Goal: Navigation & Orientation: Find specific page/section

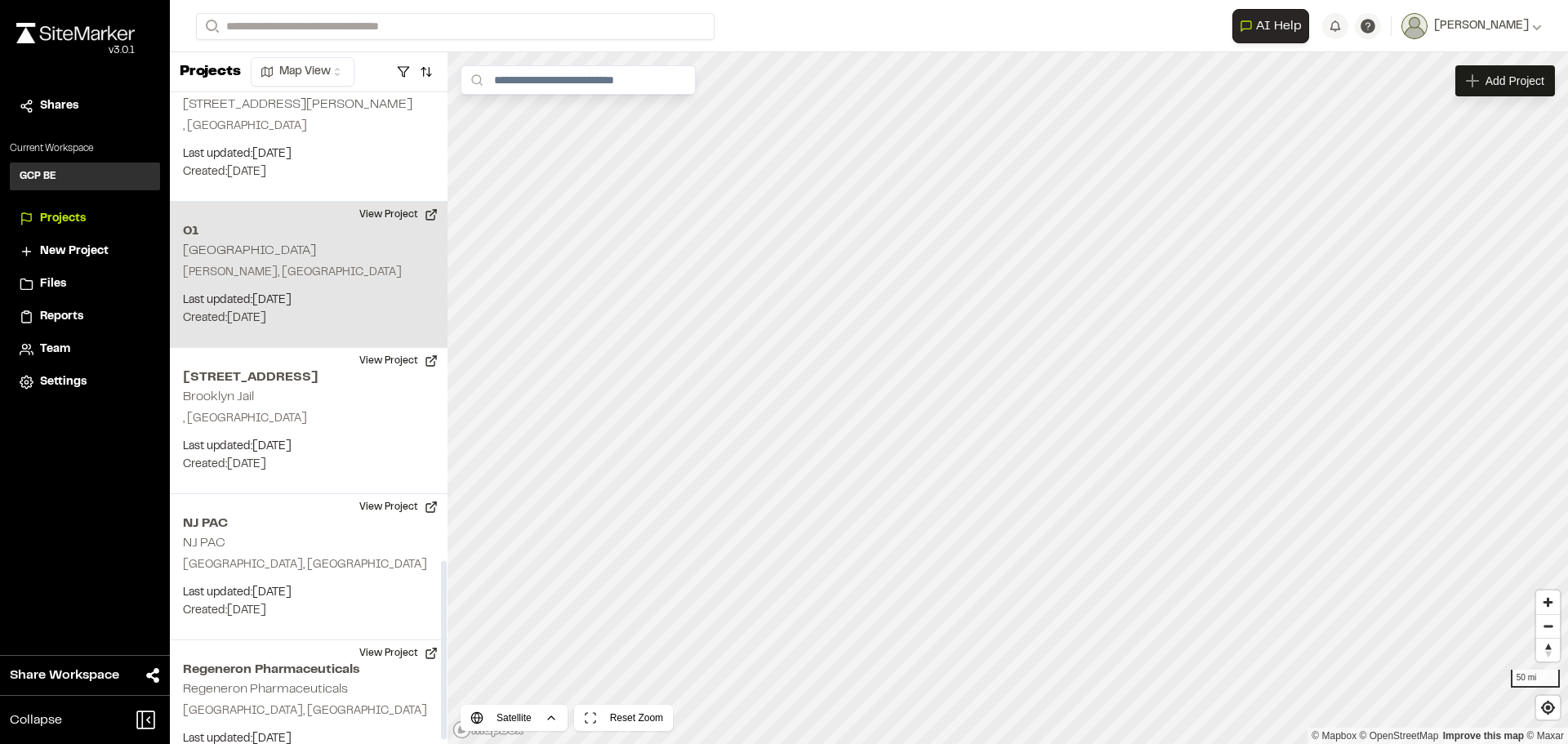
scroll to position [1718, 0]
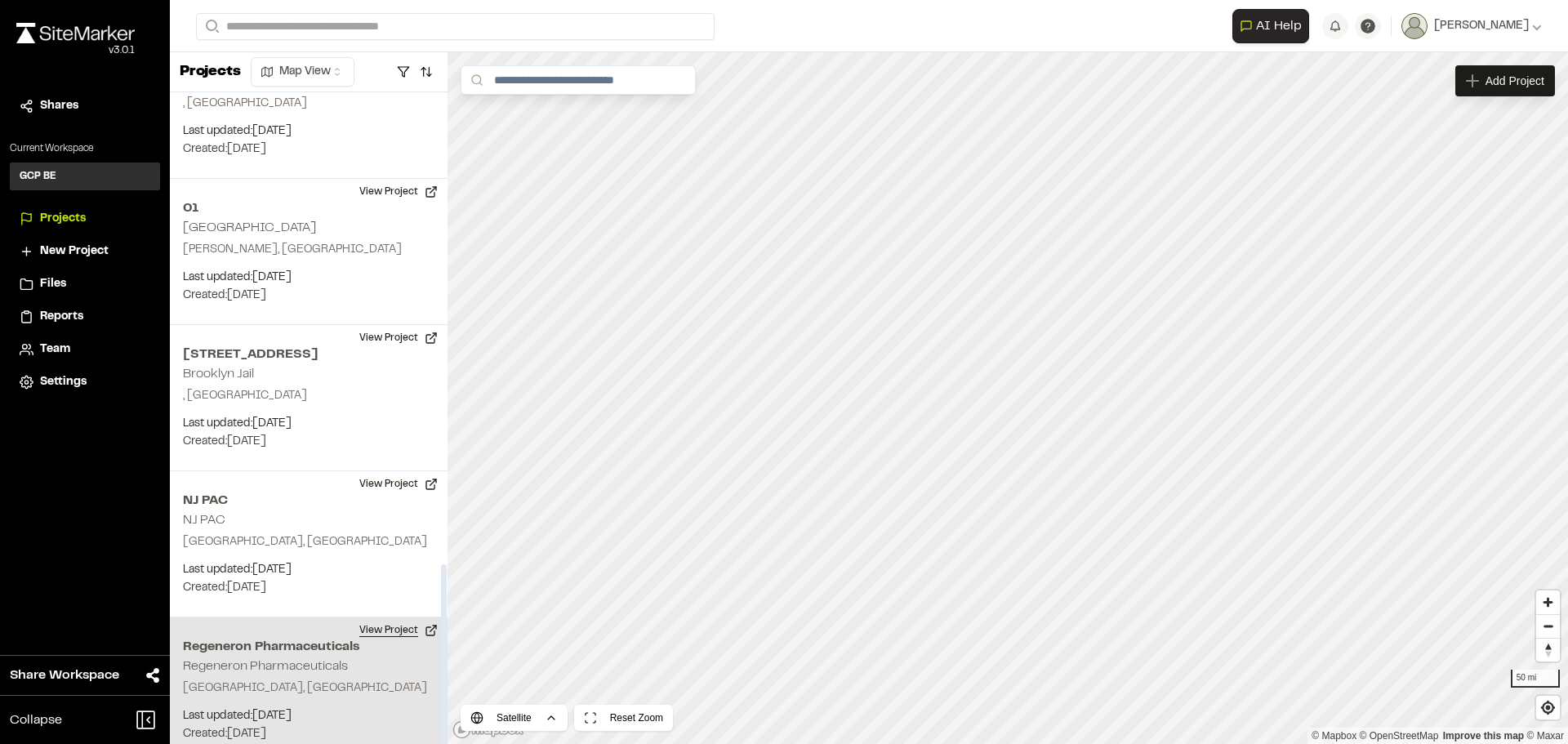
click at [384, 618] on button "View Project" at bounding box center [398, 631] width 98 height 26
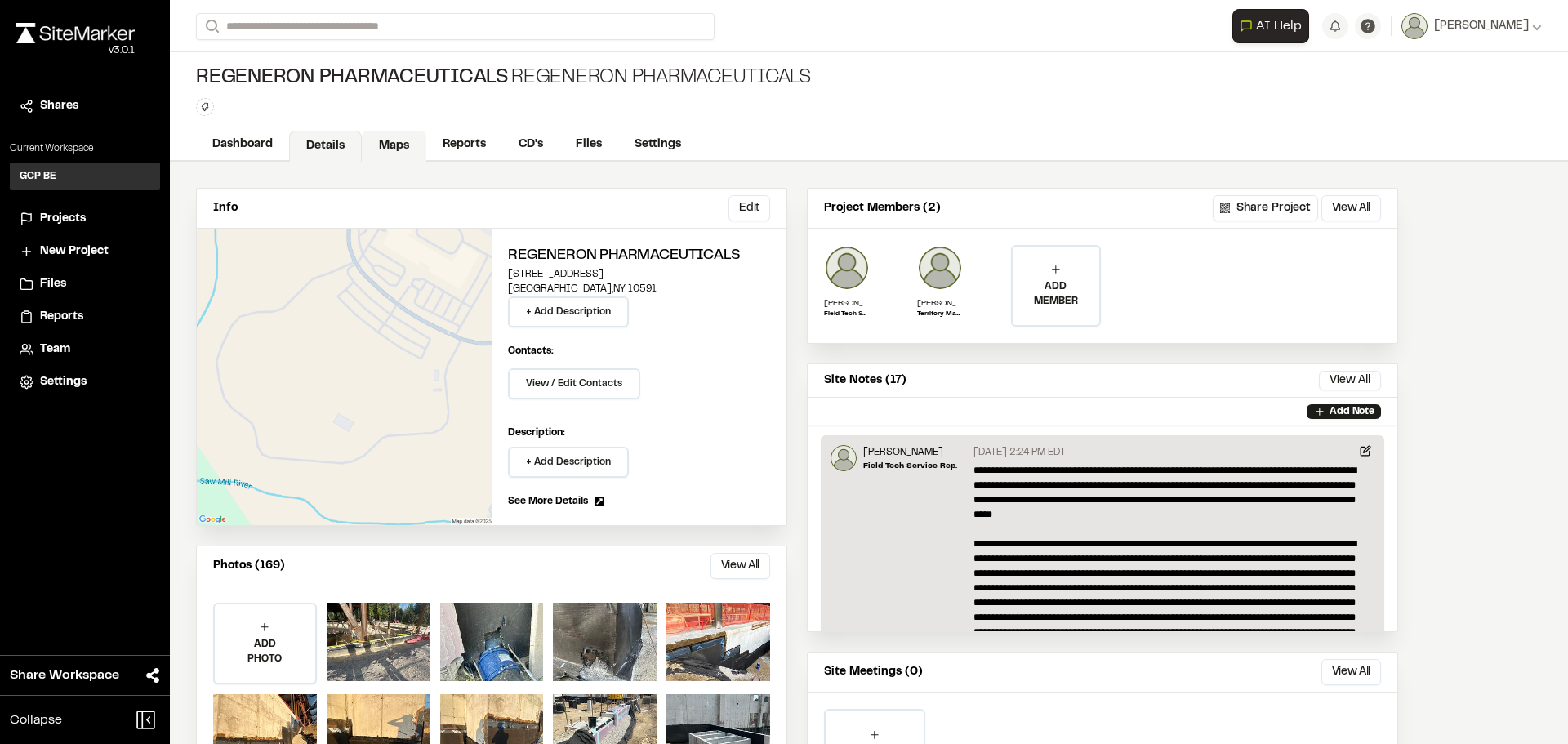
click at [414, 136] on link "Maps" at bounding box center [394, 146] width 64 height 31
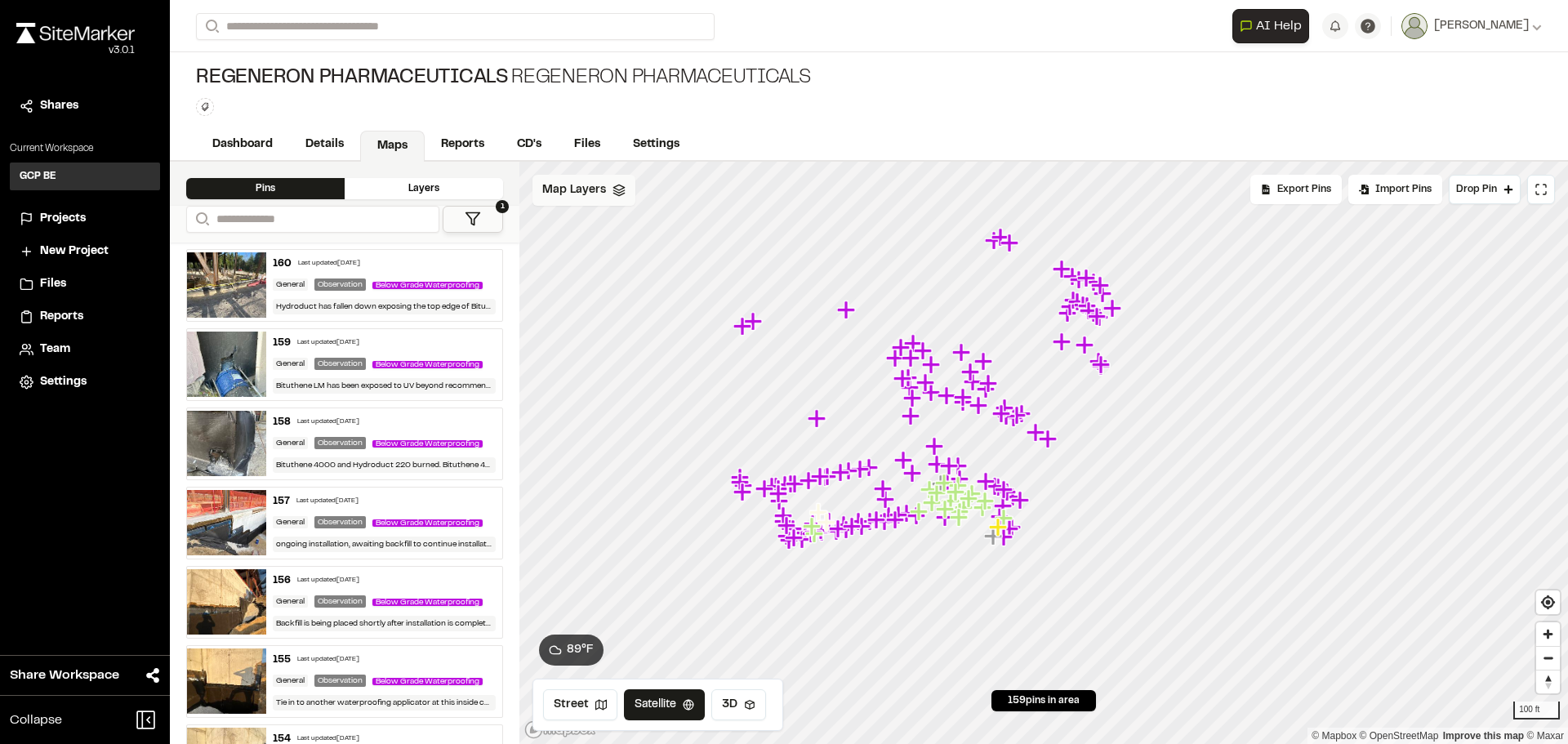
click at [619, 198] on div "Map Layers" at bounding box center [583, 191] width 102 height 31
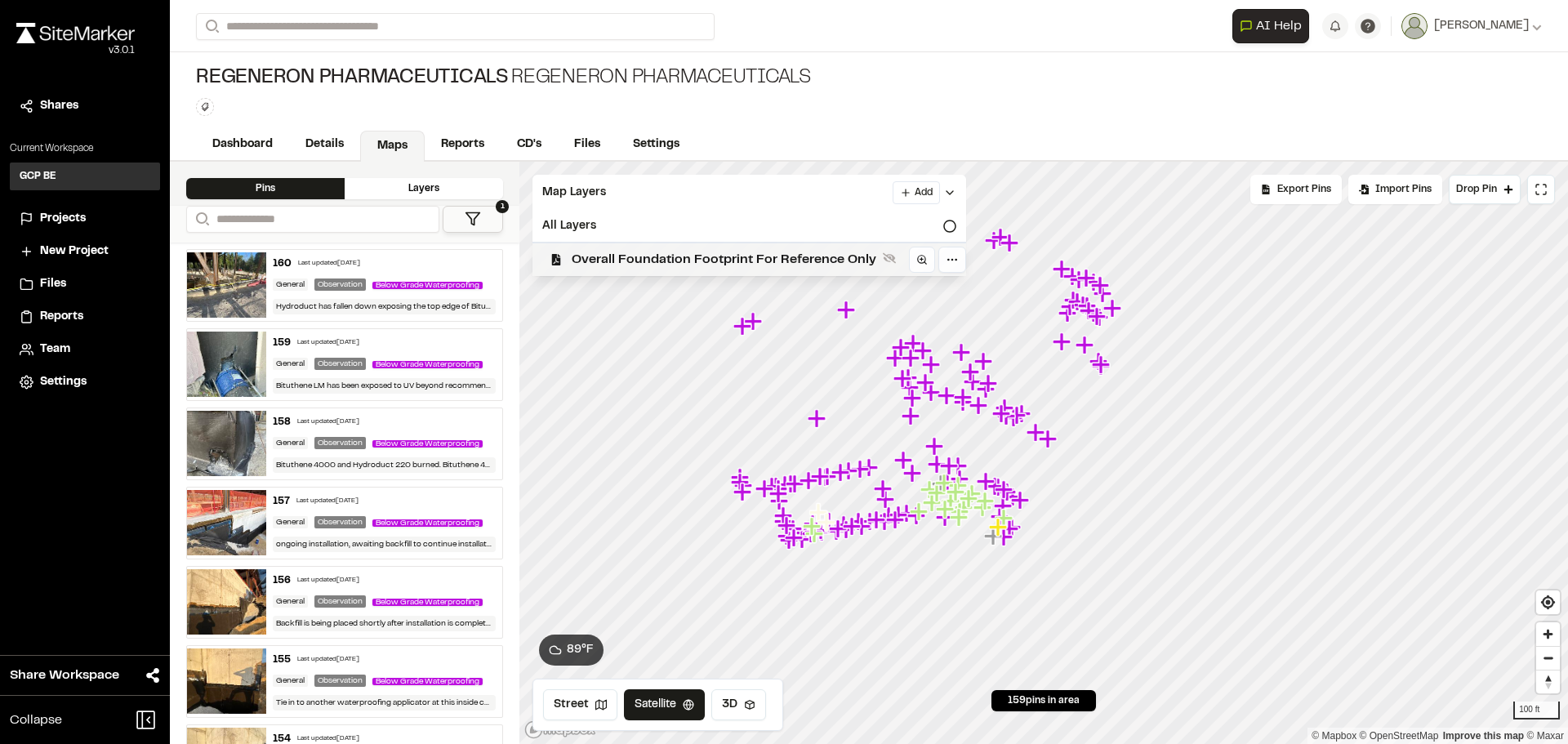
click at [644, 256] on span "Overall Foundation Footprint For Reference Only" at bounding box center [724, 260] width 305 height 20
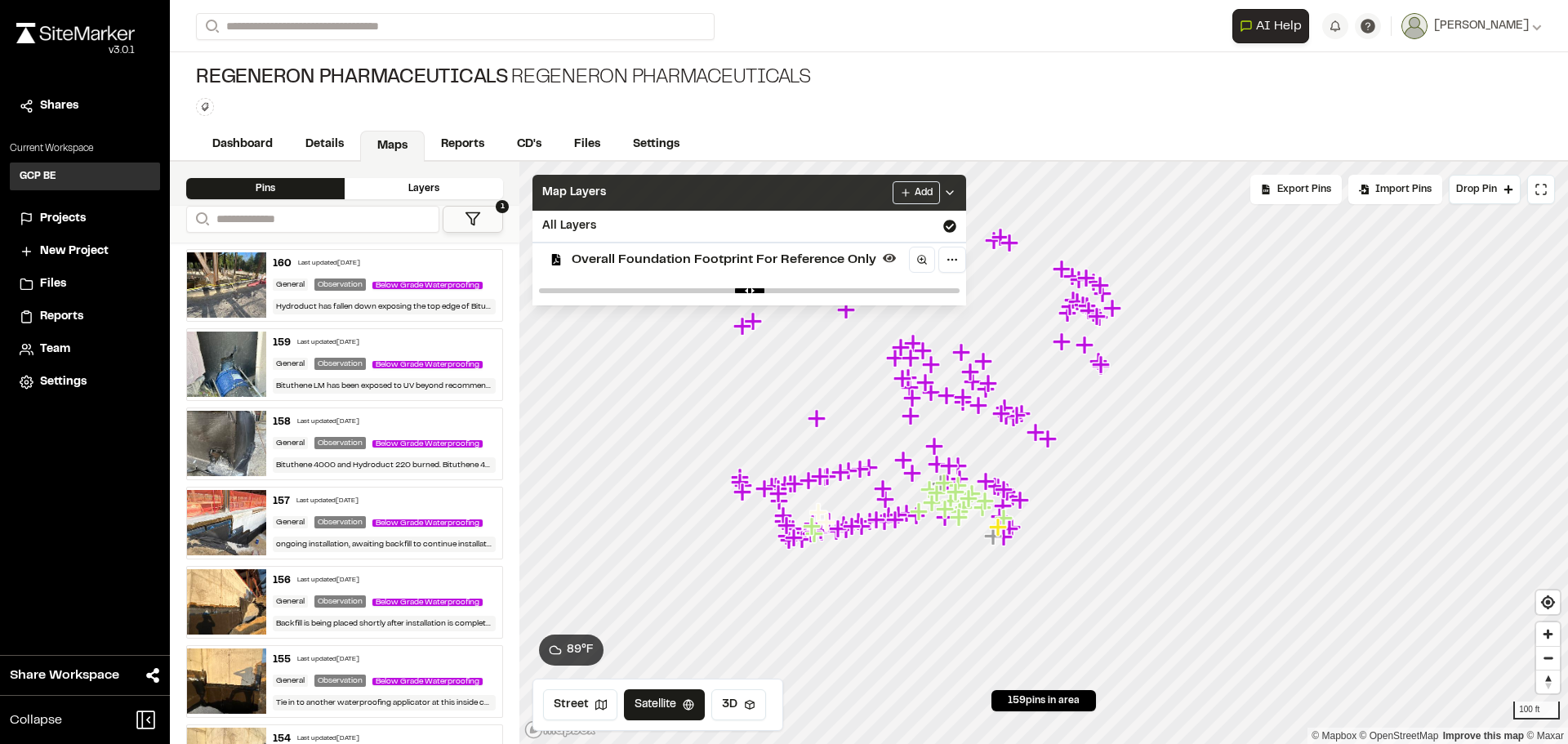
click at [946, 187] on icon at bounding box center [950, 192] width 13 height 13
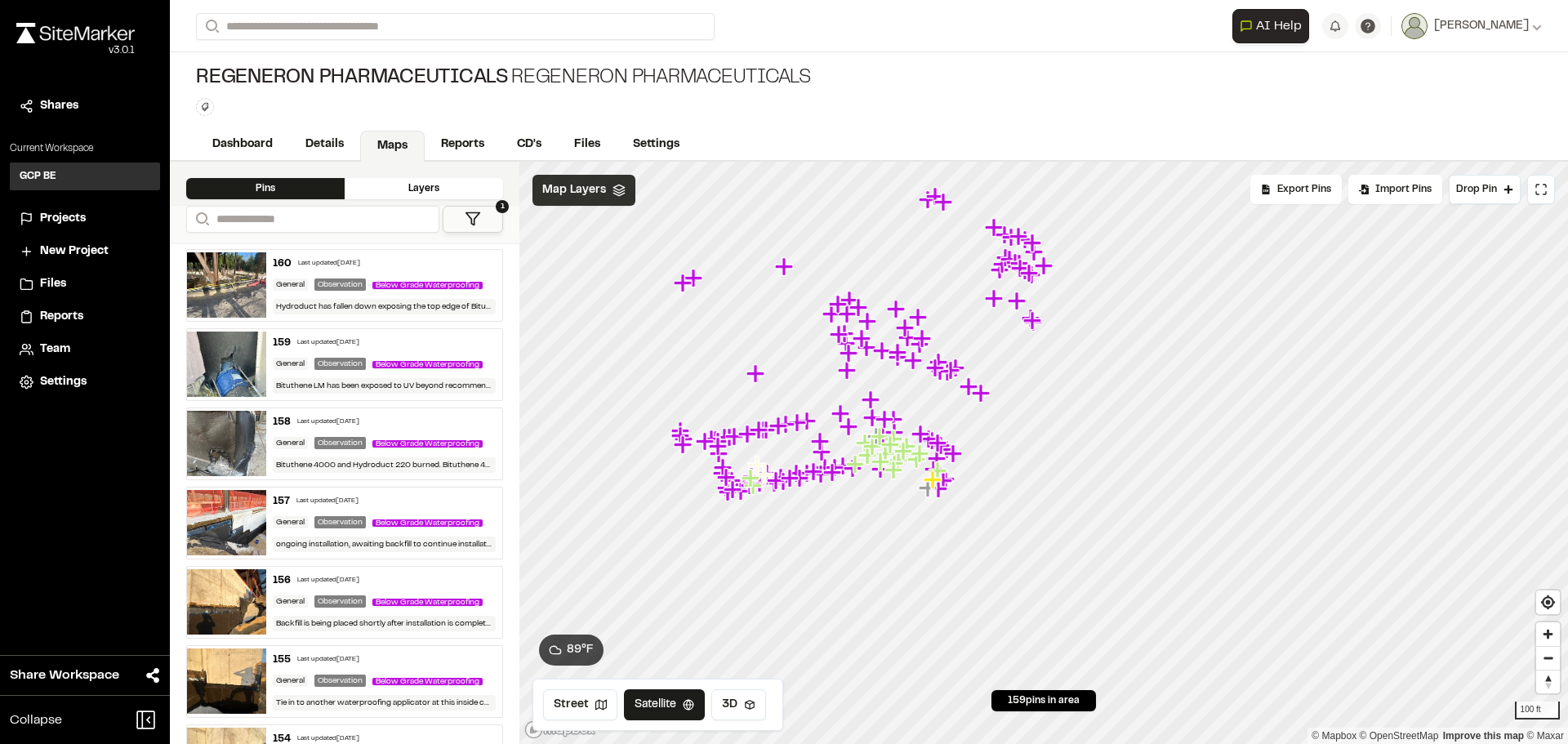
click at [65, 230] on li "Projects" at bounding box center [85, 219] width 151 height 31
click at [73, 222] on span "Projects" at bounding box center [63, 219] width 45 height 18
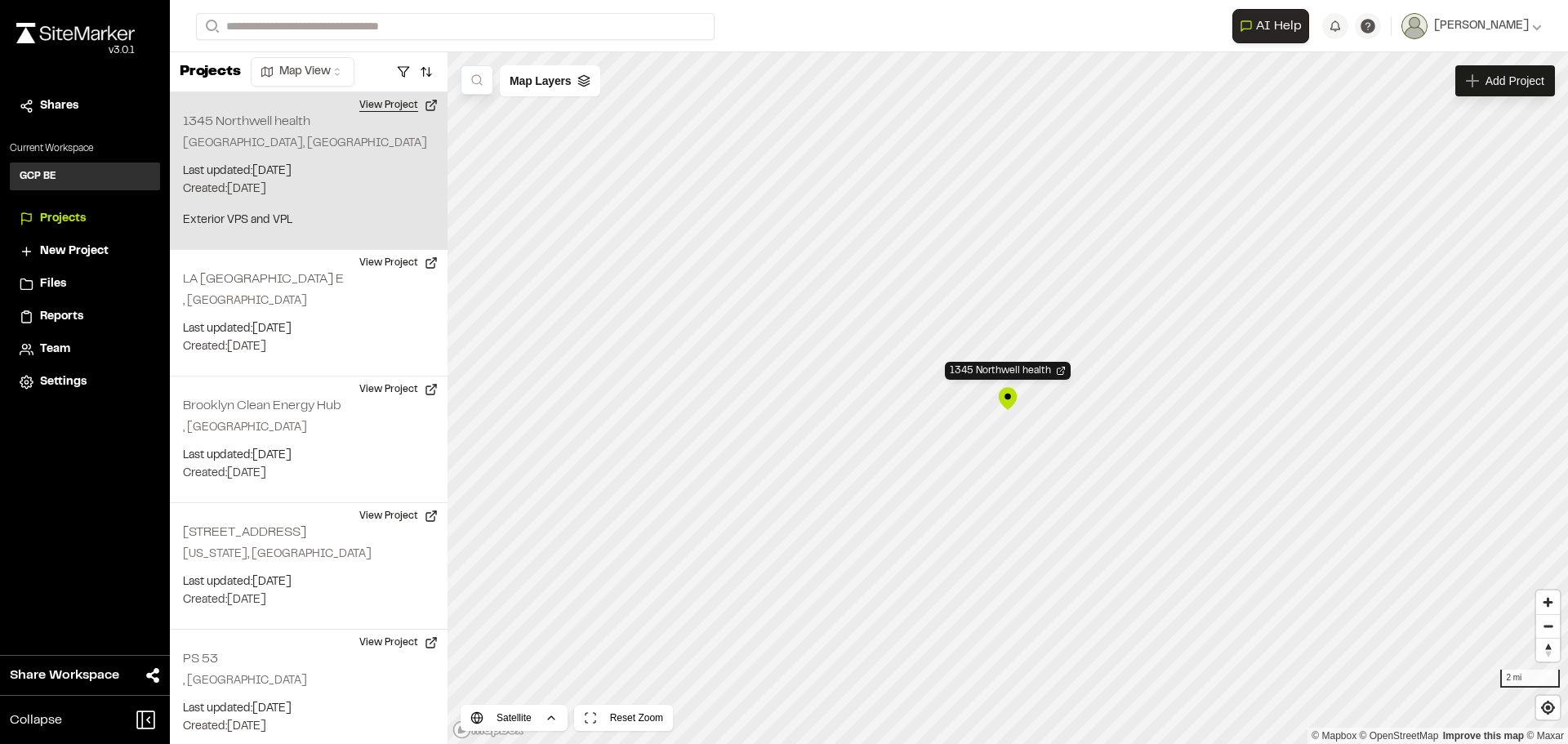
click at [394, 103] on button "View Project" at bounding box center [398, 105] width 98 height 26
click at [405, 106] on button "View Project" at bounding box center [398, 105] width 98 height 26
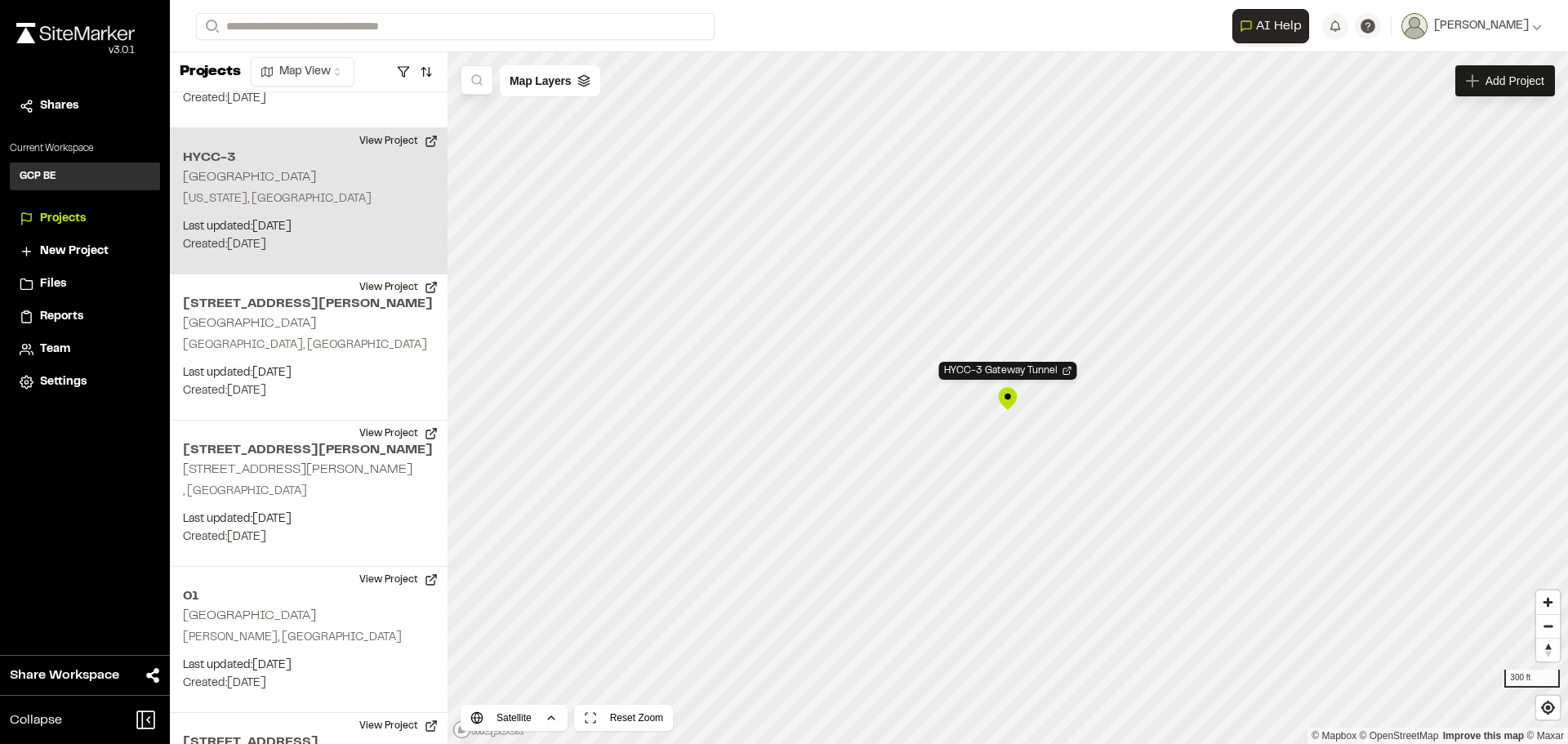
scroll to position [1346, 0]
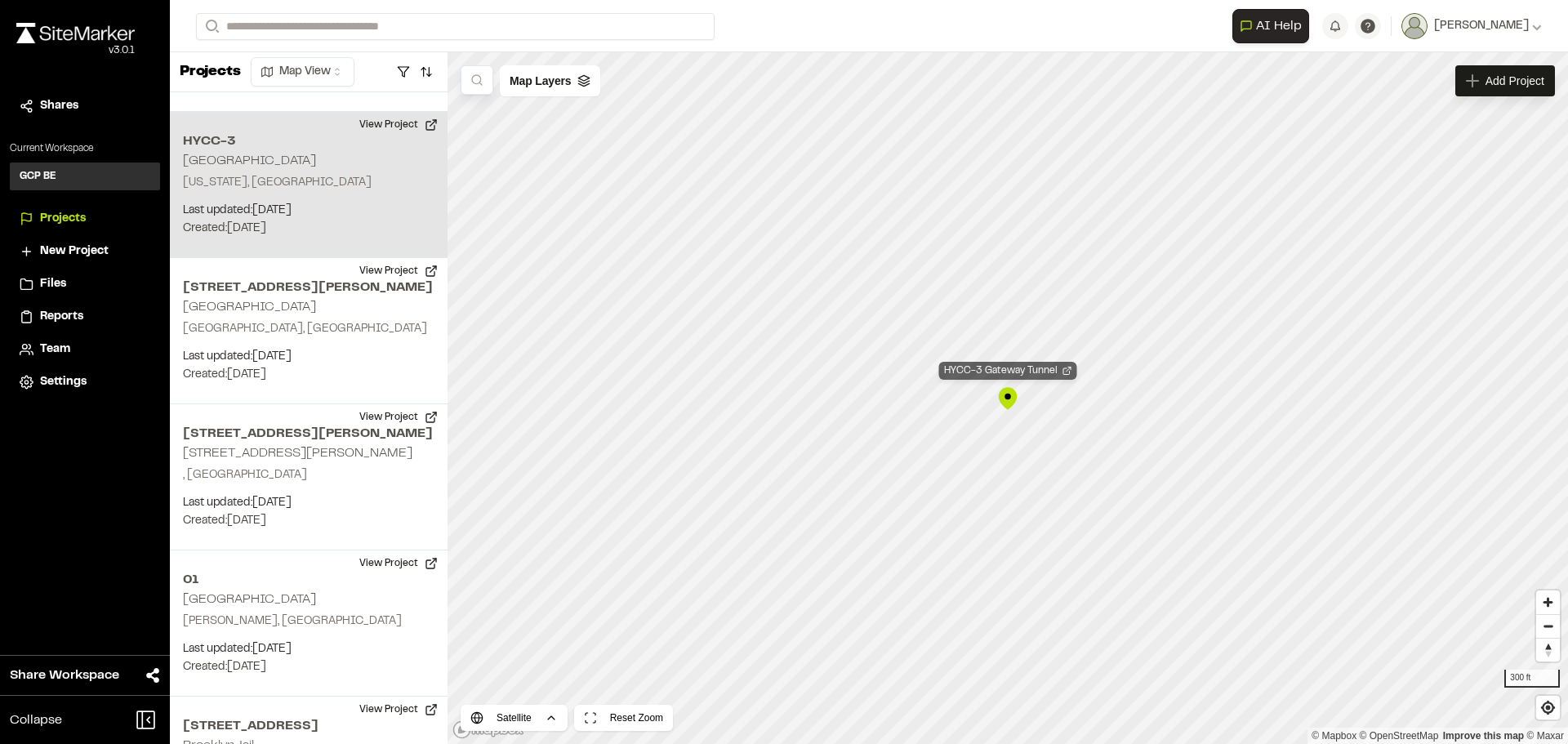
click at [1015, 372] on div "HYCC-3 Gateway Tunnel" at bounding box center [1008, 371] width 138 height 18
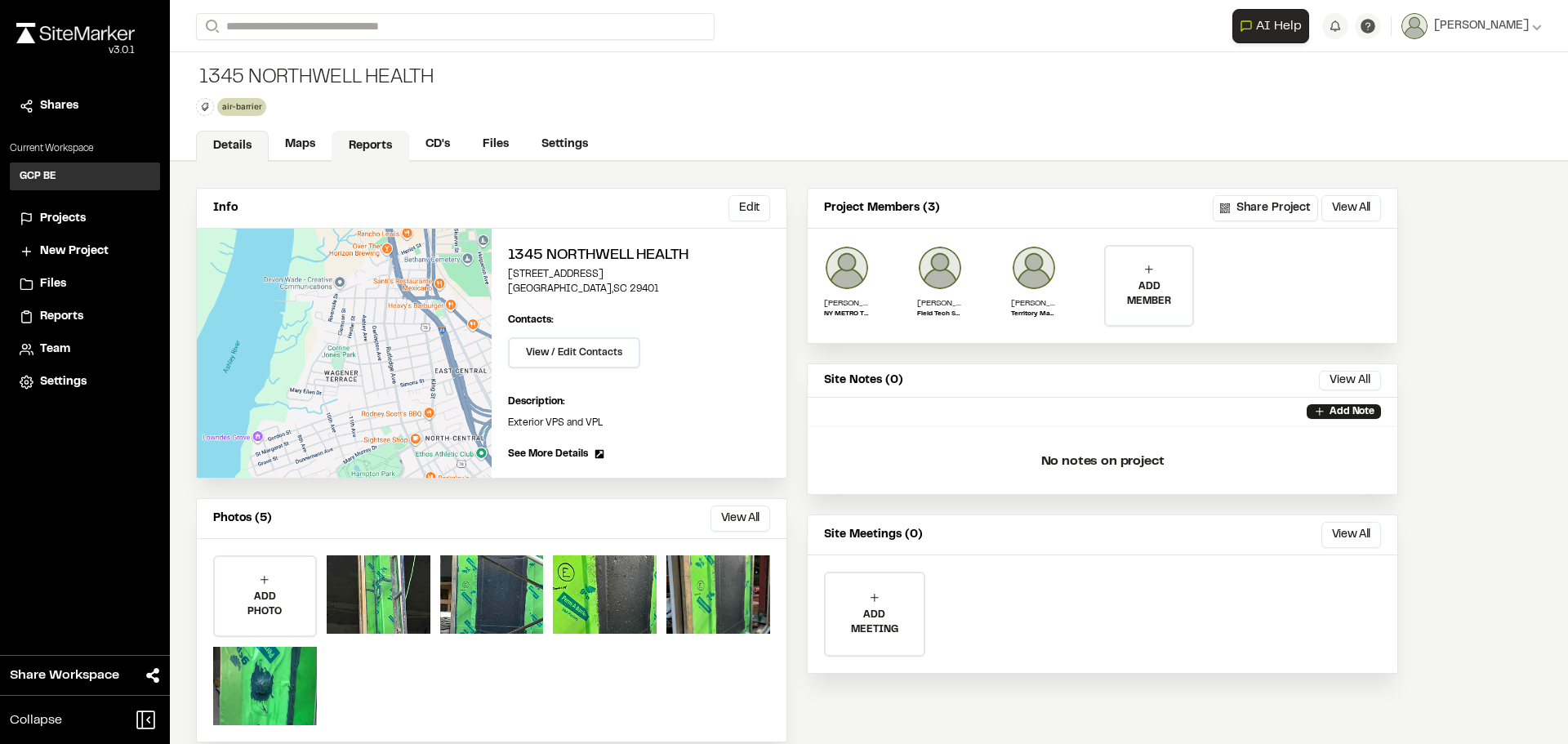
click at [375, 147] on link "Reports" at bounding box center [371, 146] width 78 height 31
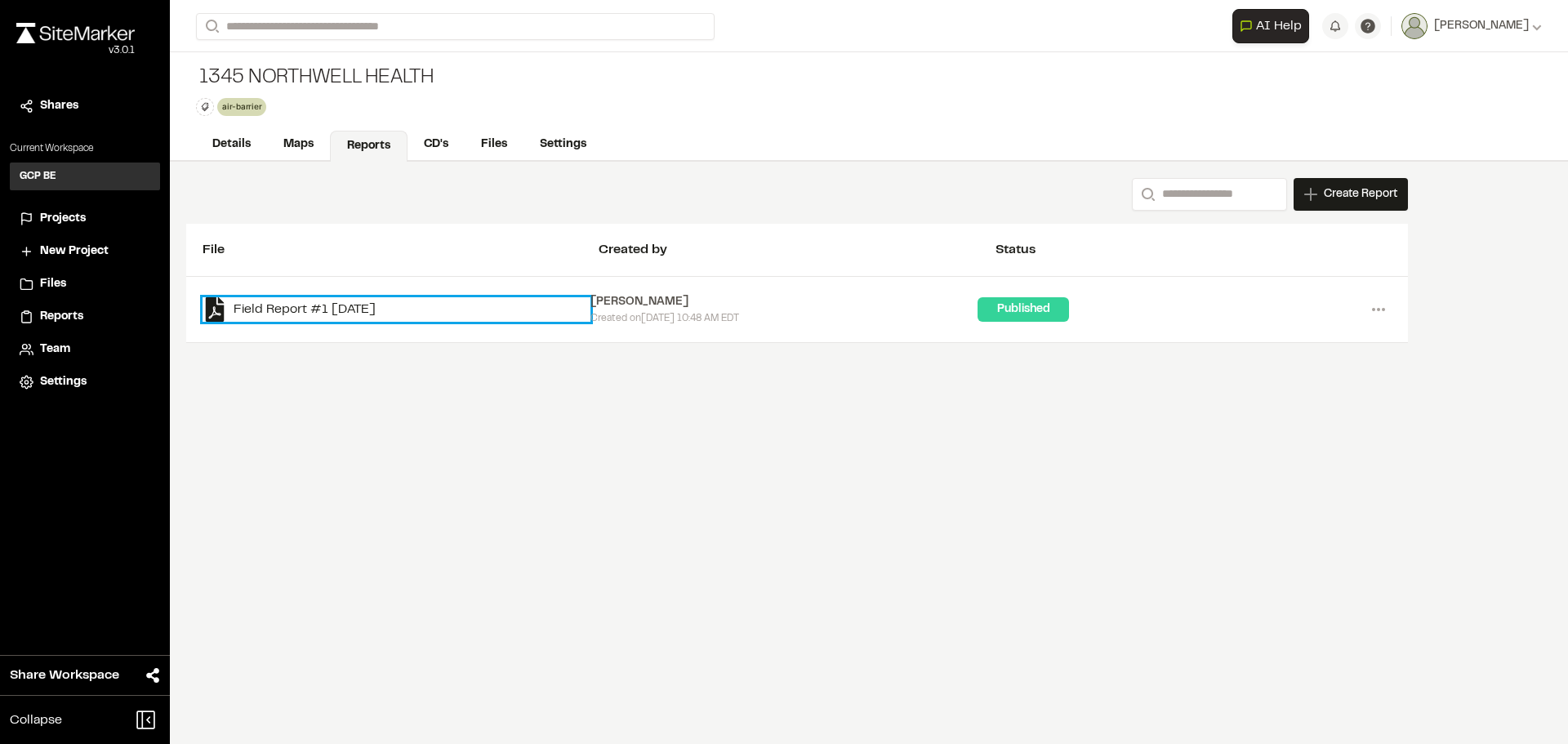
click at [374, 309] on link "Field Report #1 2025-08-11" at bounding box center [396, 309] width 388 height 24
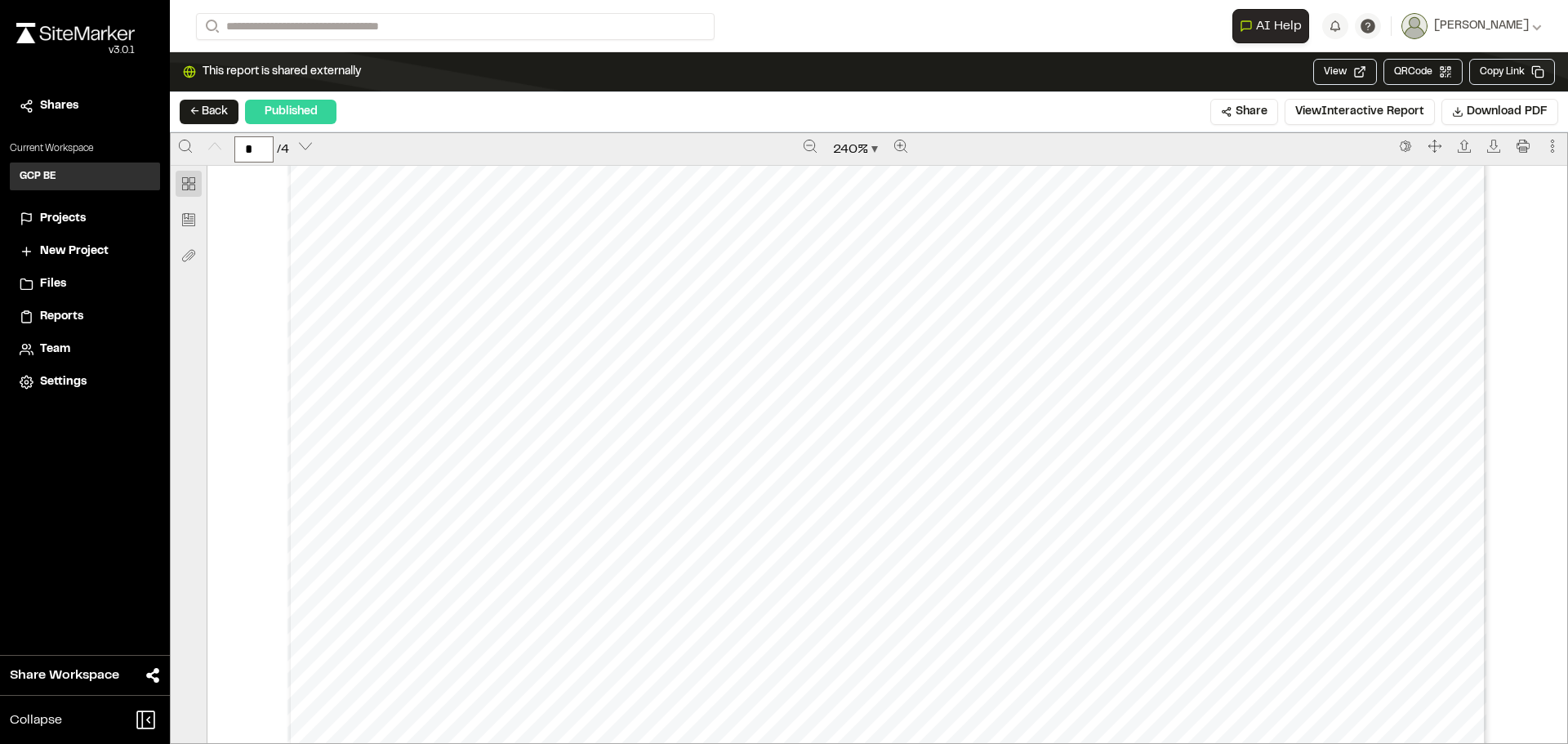
scroll to position [981, 0]
type input "*"
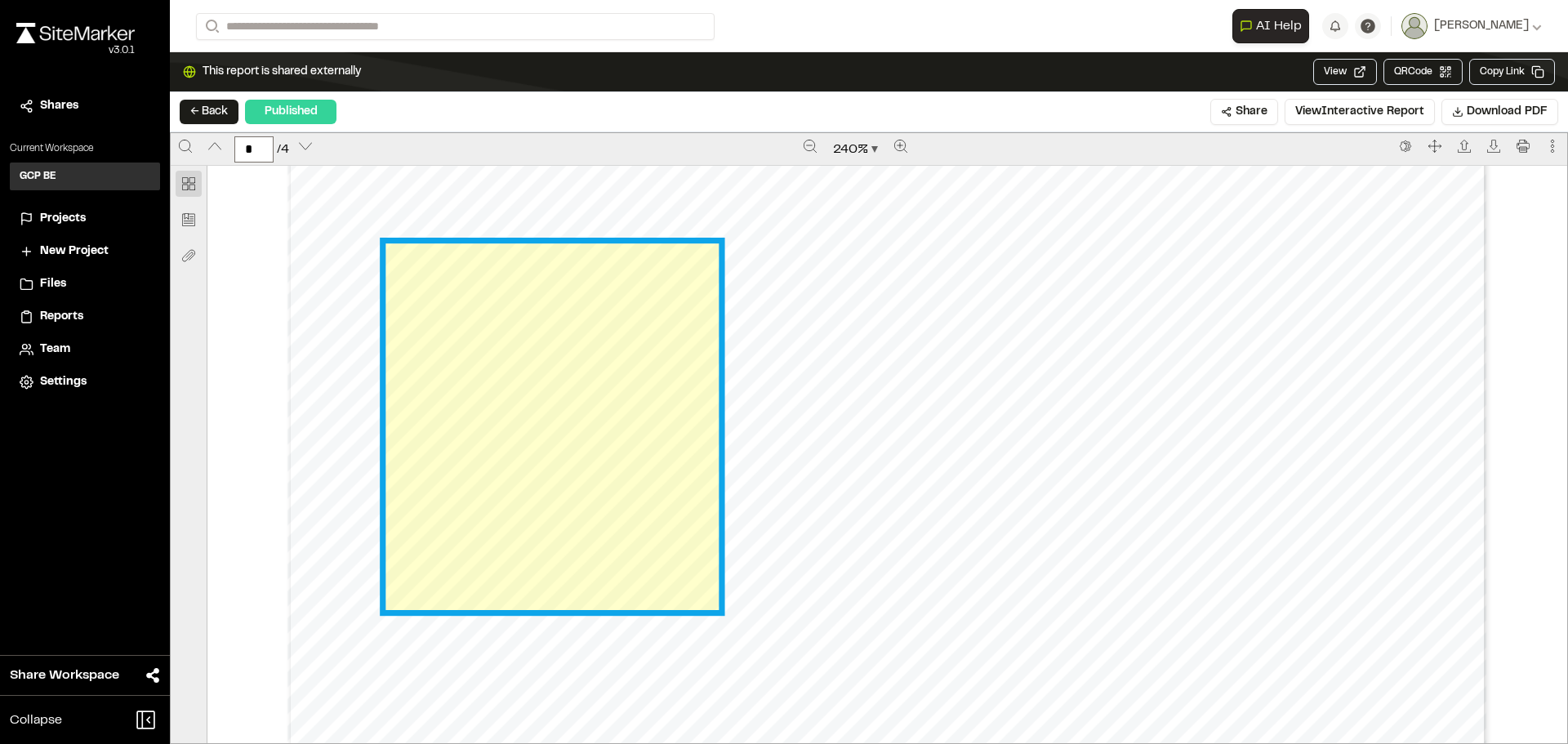
click at [576, 408] on link "Page 3" at bounding box center [552, 426] width 332 height 366
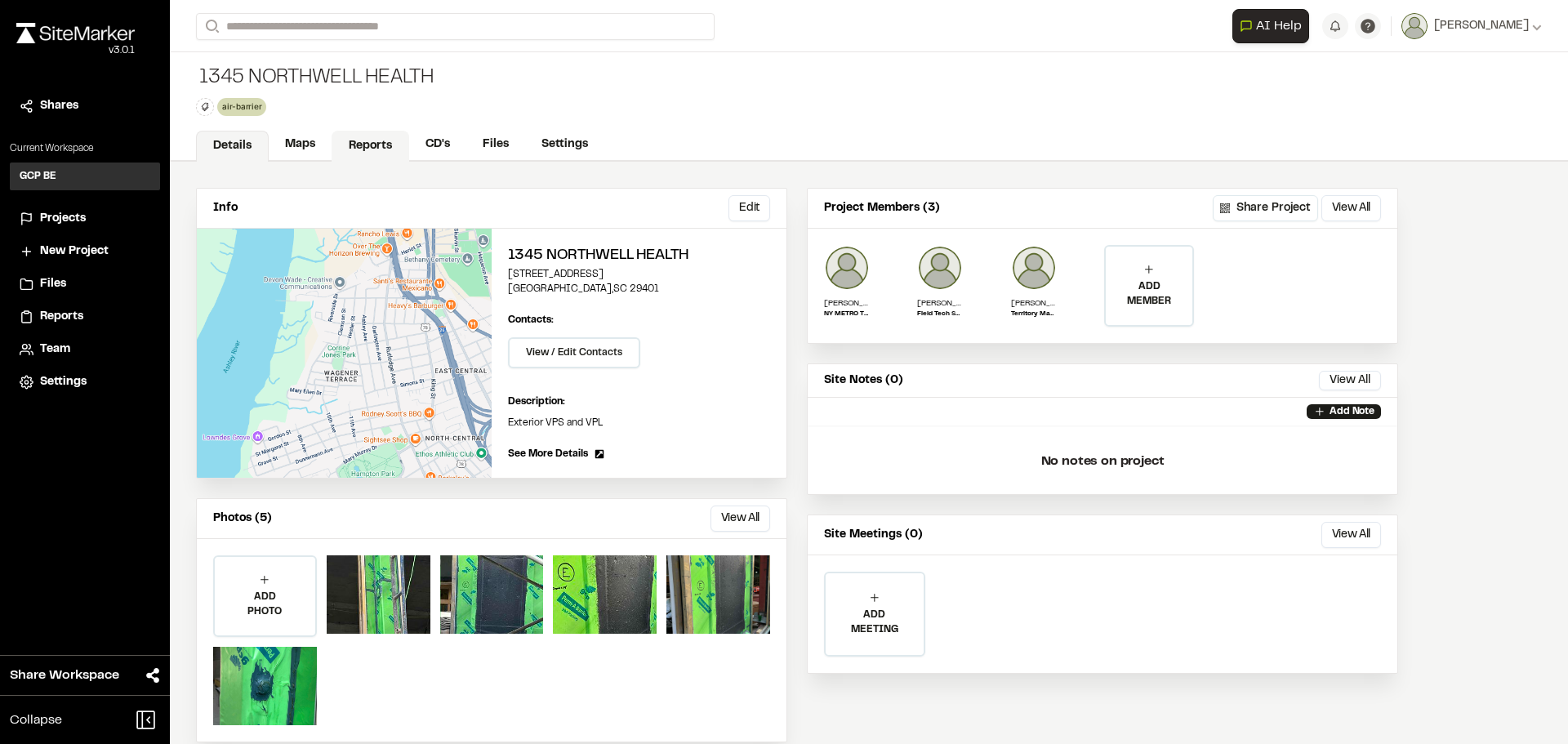
click at [368, 145] on link "Reports" at bounding box center [371, 146] width 78 height 31
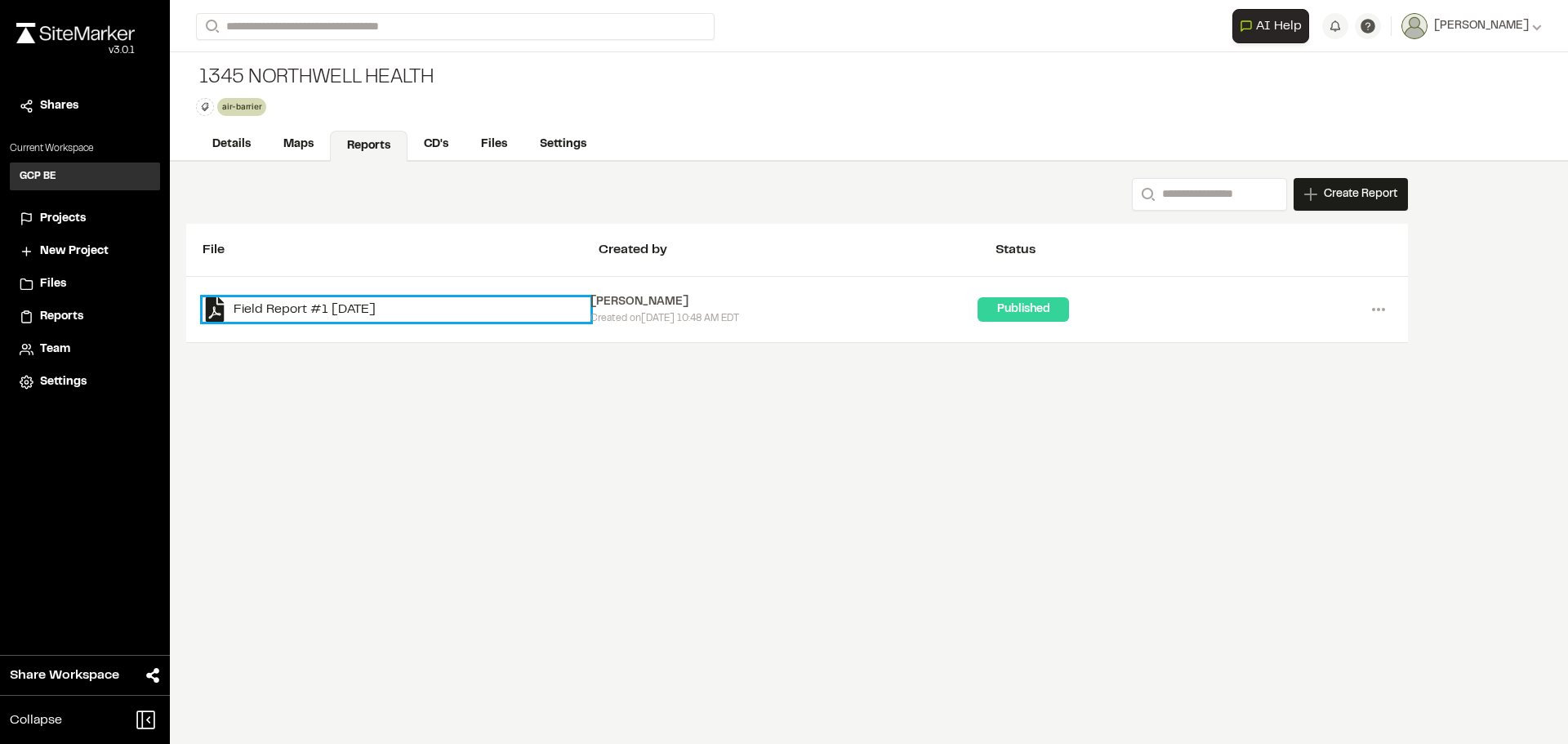
click at [290, 311] on link "Field Report #1 [DATE]" at bounding box center [396, 309] width 388 height 24
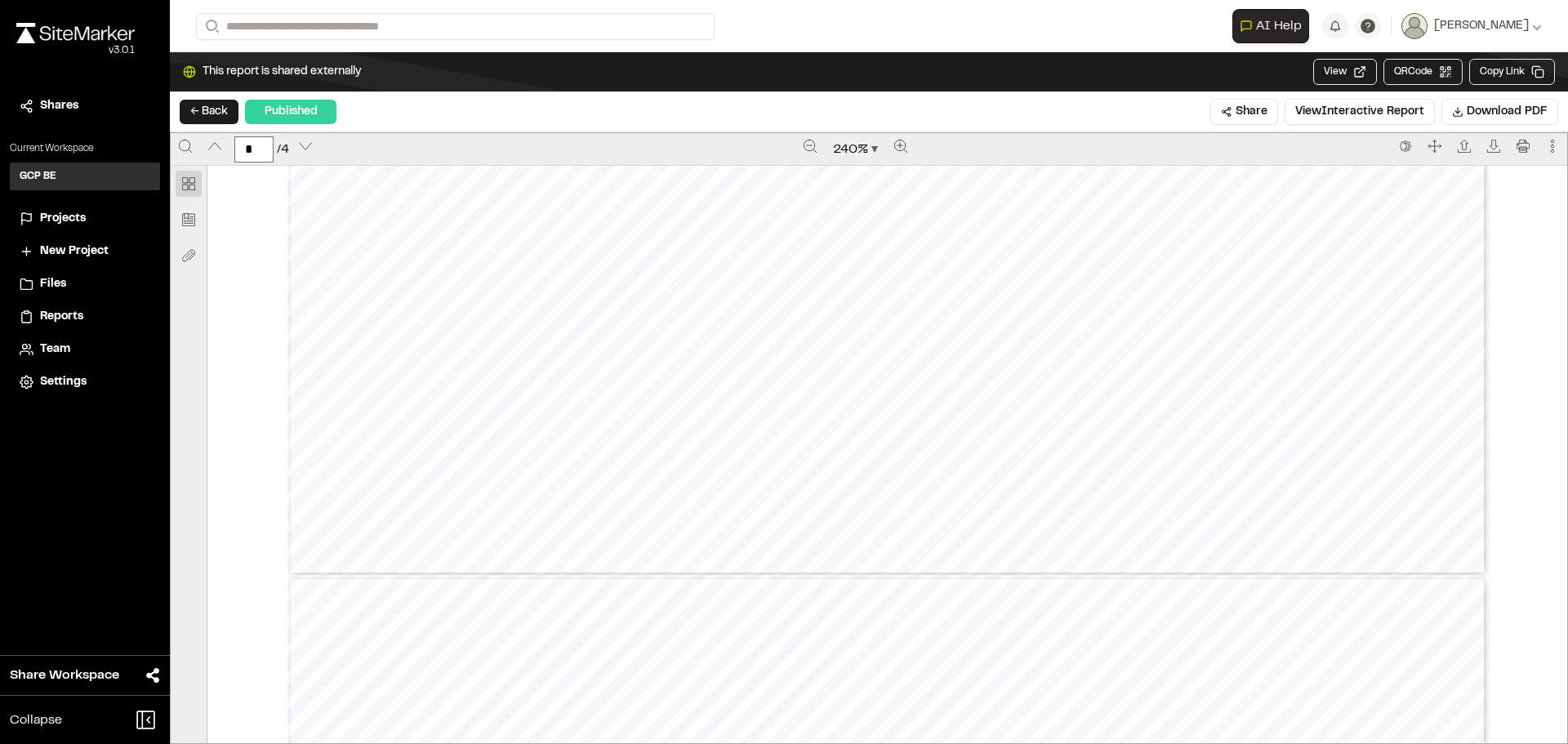
type input "*"
click at [230, 113] on button "← Back" at bounding box center [209, 112] width 59 height 24
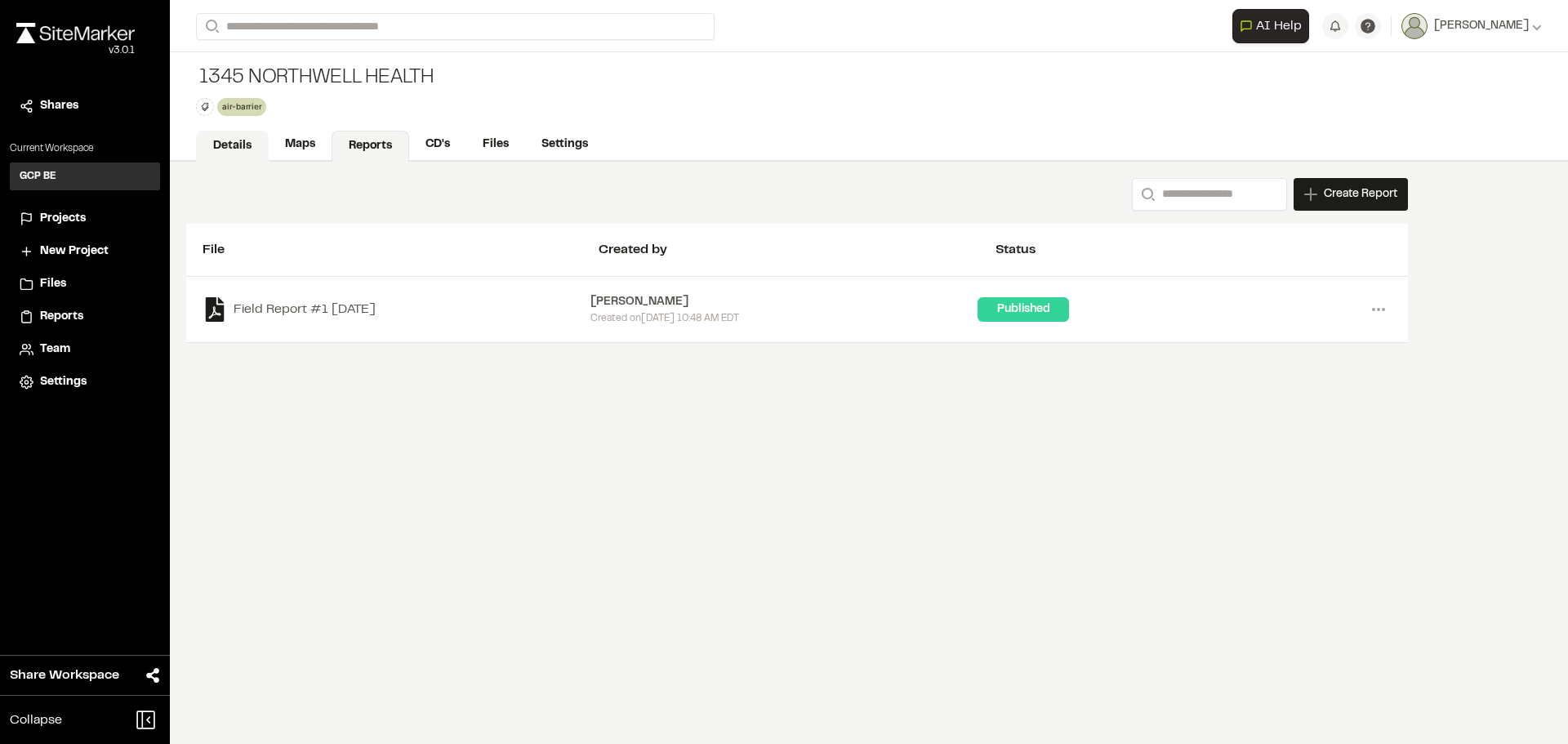
click at [239, 152] on link "Details" at bounding box center [232, 146] width 73 height 31
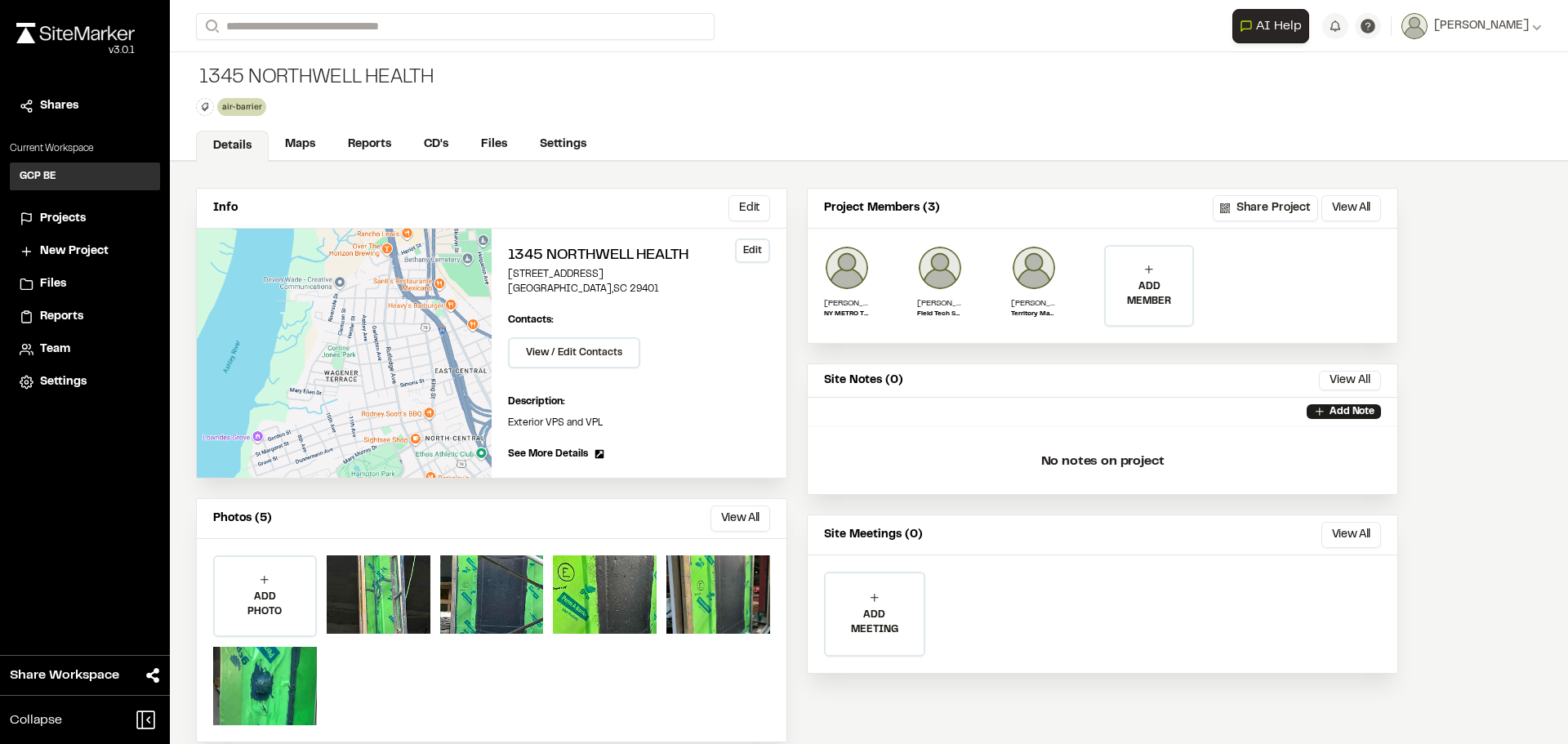
click at [754, 250] on button "Edit" at bounding box center [752, 250] width 35 height 24
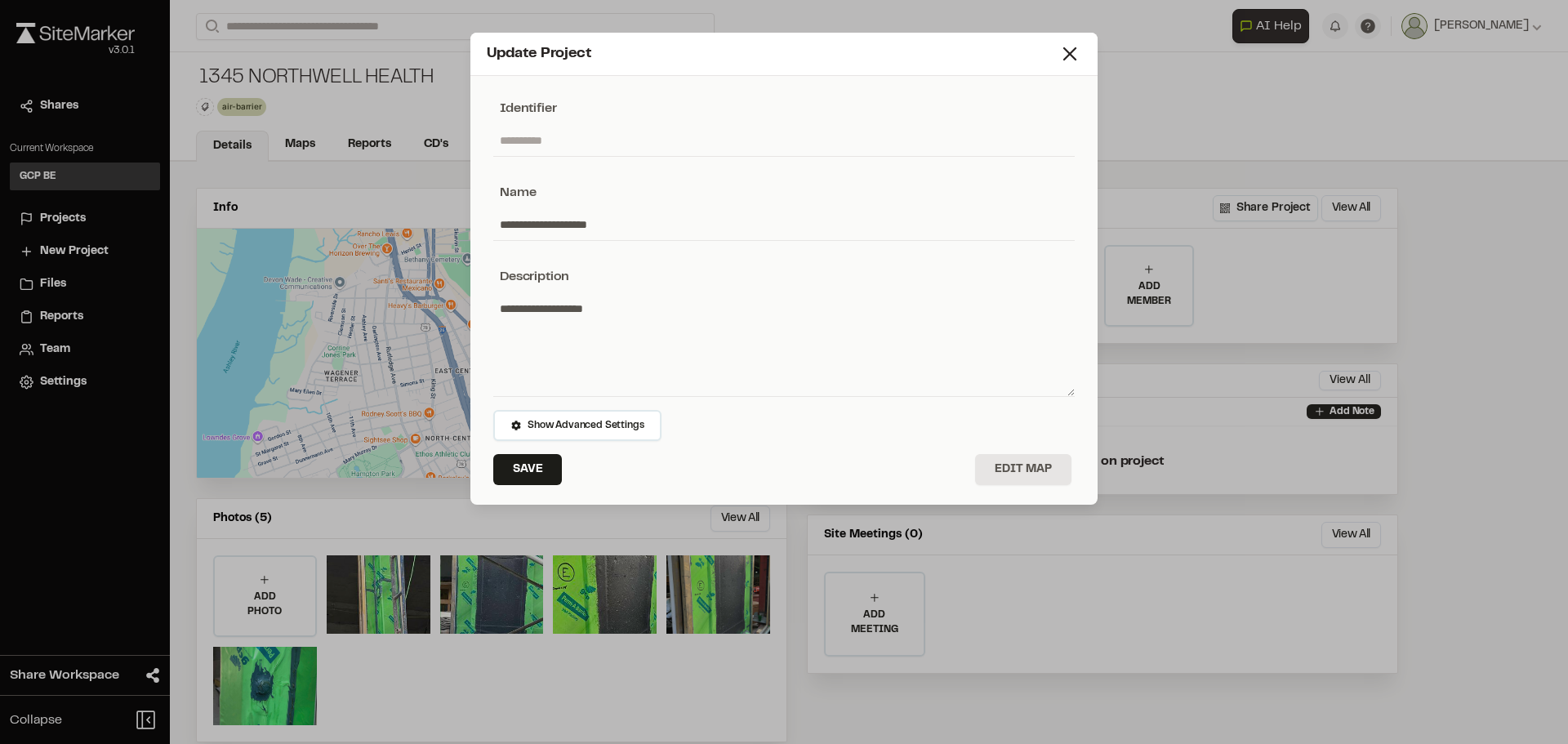
drag, startPoint x: 620, startPoint y: 227, endPoint x: 435, endPoint y: 212, distance: 185.6
click at [432, 212] on div "**********" at bounding box center [784, 372] width 1568 height 744
click at [512, 225] on input "**********" at bounding box center [784, 225] width 581 height 31
click at [612, 424] on span "Show Advanced Settings" at bounding box center [586, 426] width 116 height 15
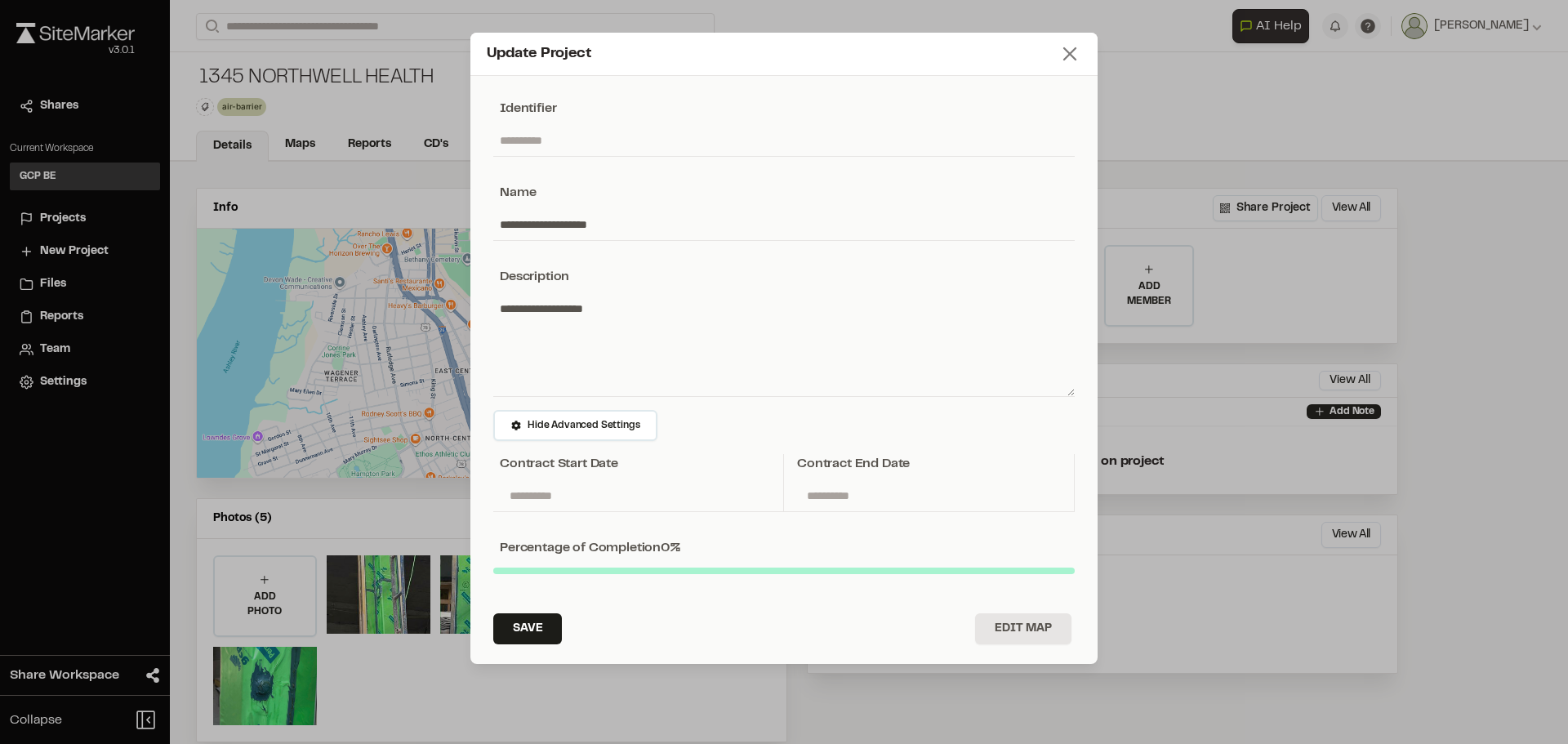
click at [1073, 54] on icon at bounding box center [1069, 54] width 23 height 23
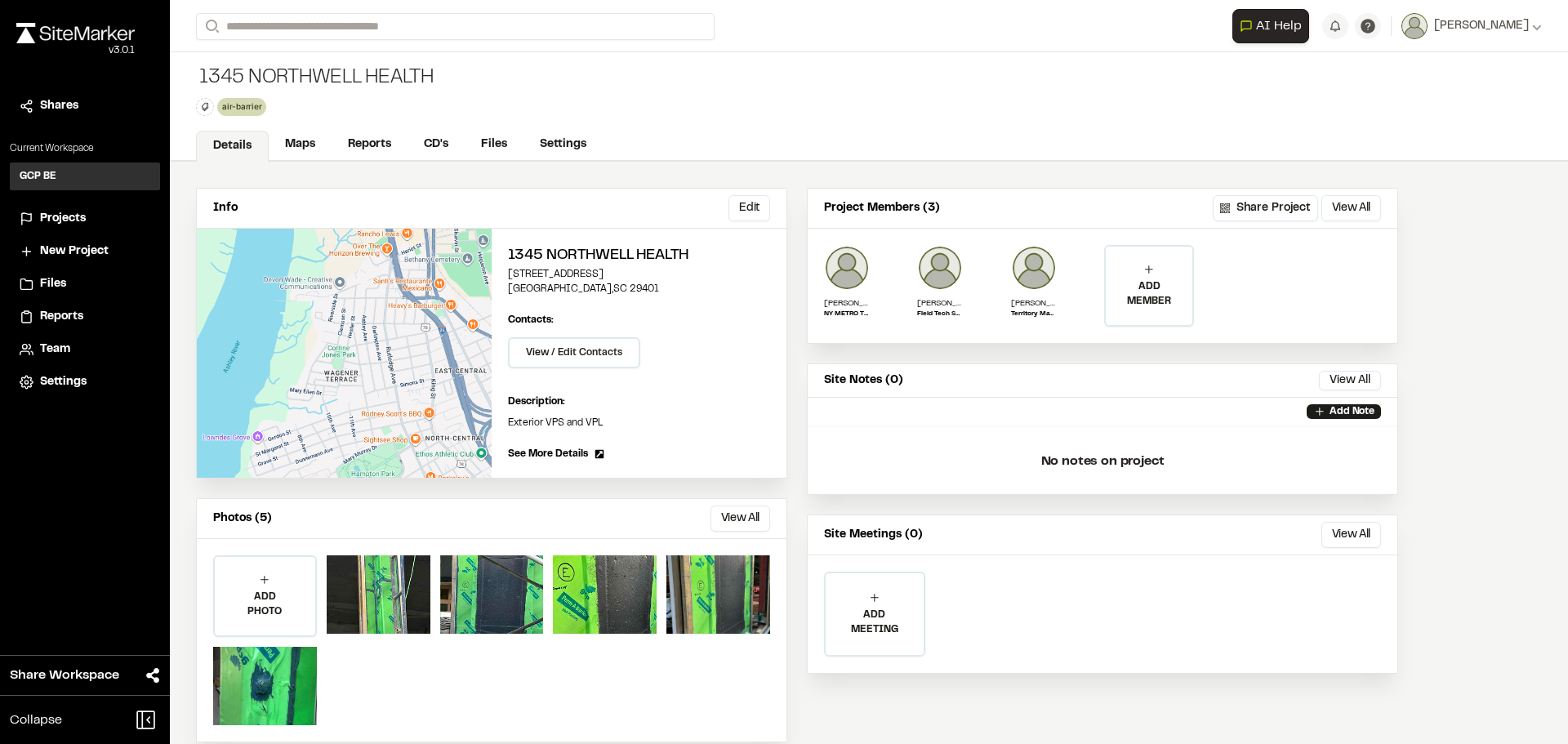
click at [572, 128] on div "1345 Northwell health air-barrier Delete Rename Edit Color Delete Tag Are you s…" at bounding box center [869, 107] width 1398 height 110
click at [587, 139] on link "Settings" at bounding box center [563, 146] width 81 height 31
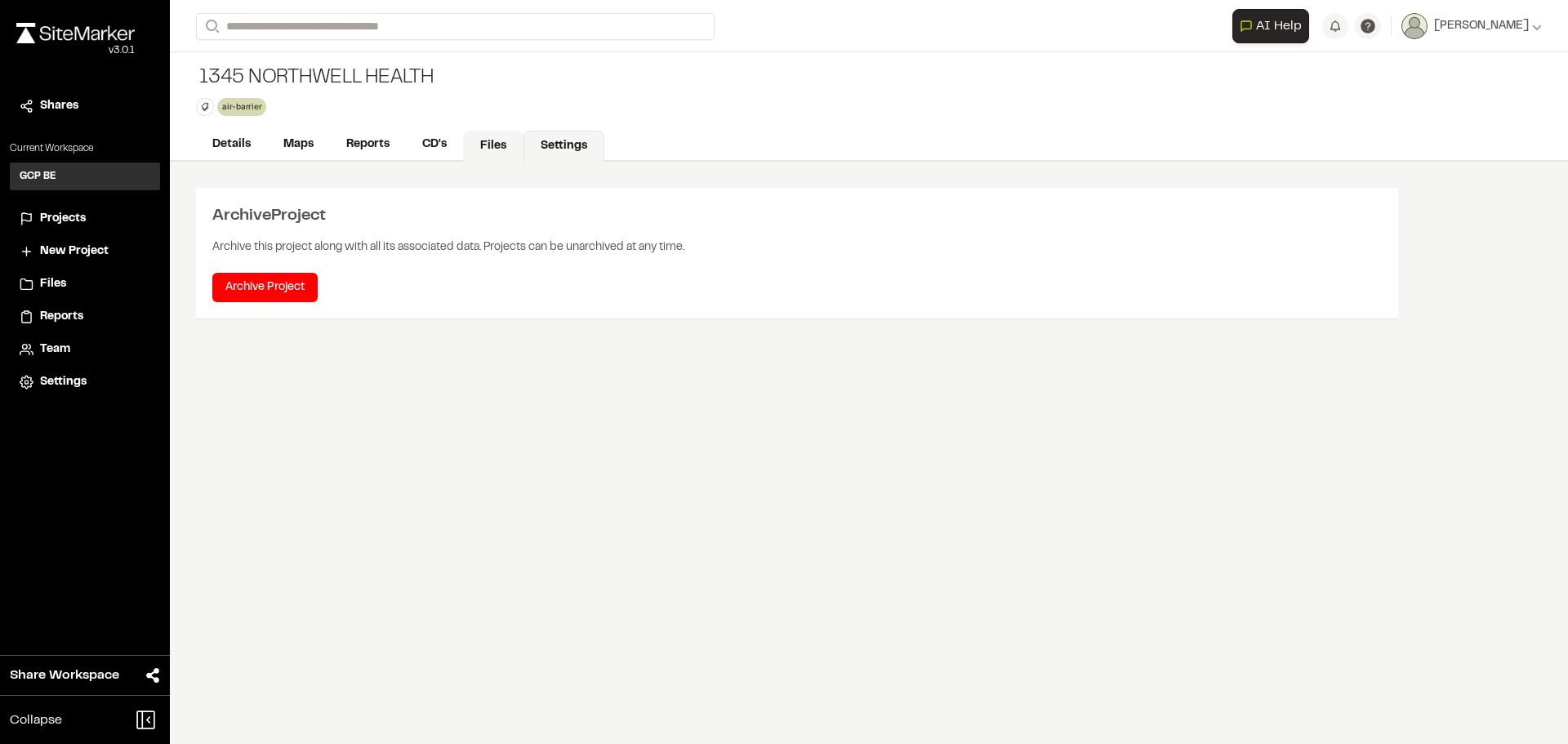
click at [503, 143] on link "Files" at bounding box center [493, 146] width 61 height 31
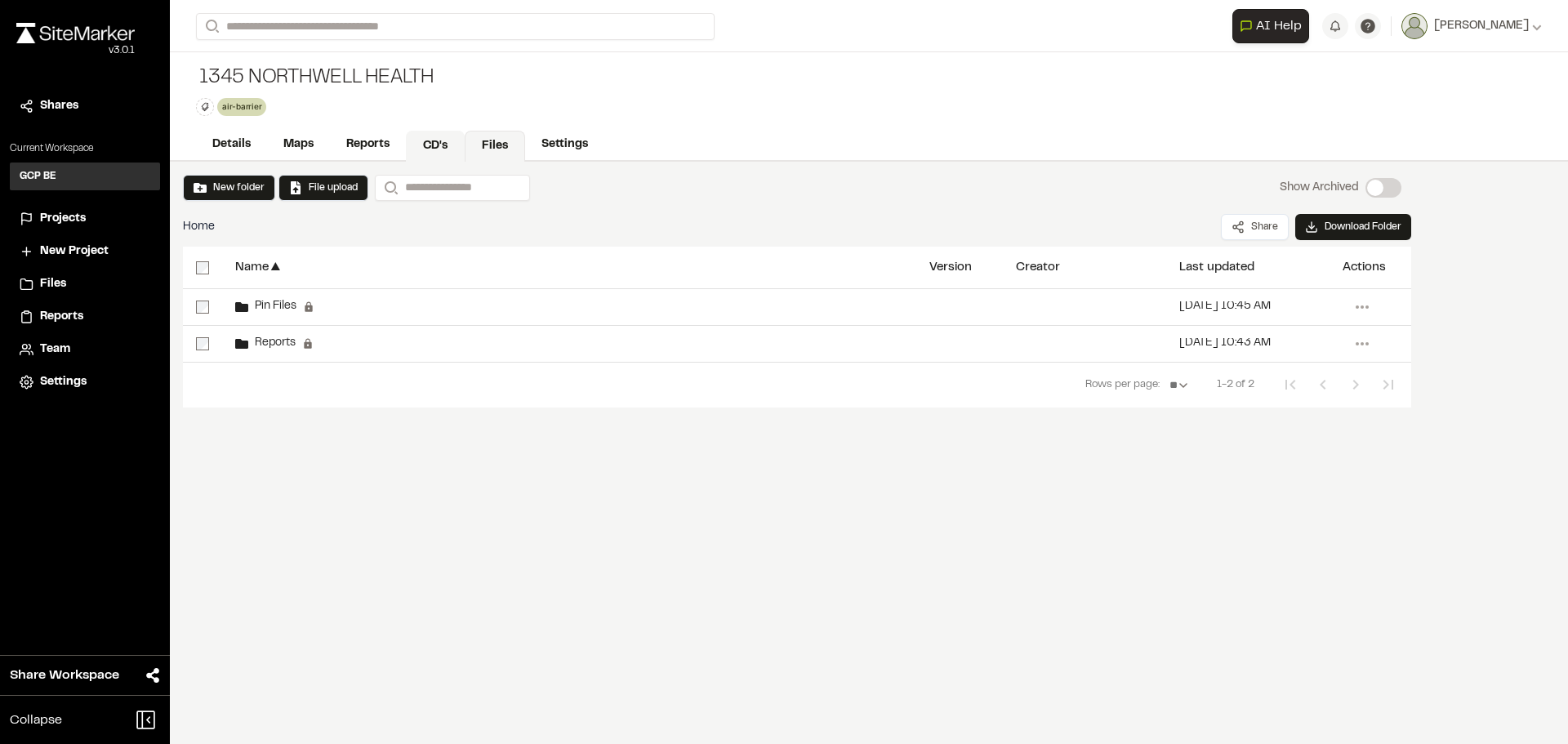
click at [427, 149] on link "CD's" at bounding box center [435, 146] width 59 height 31
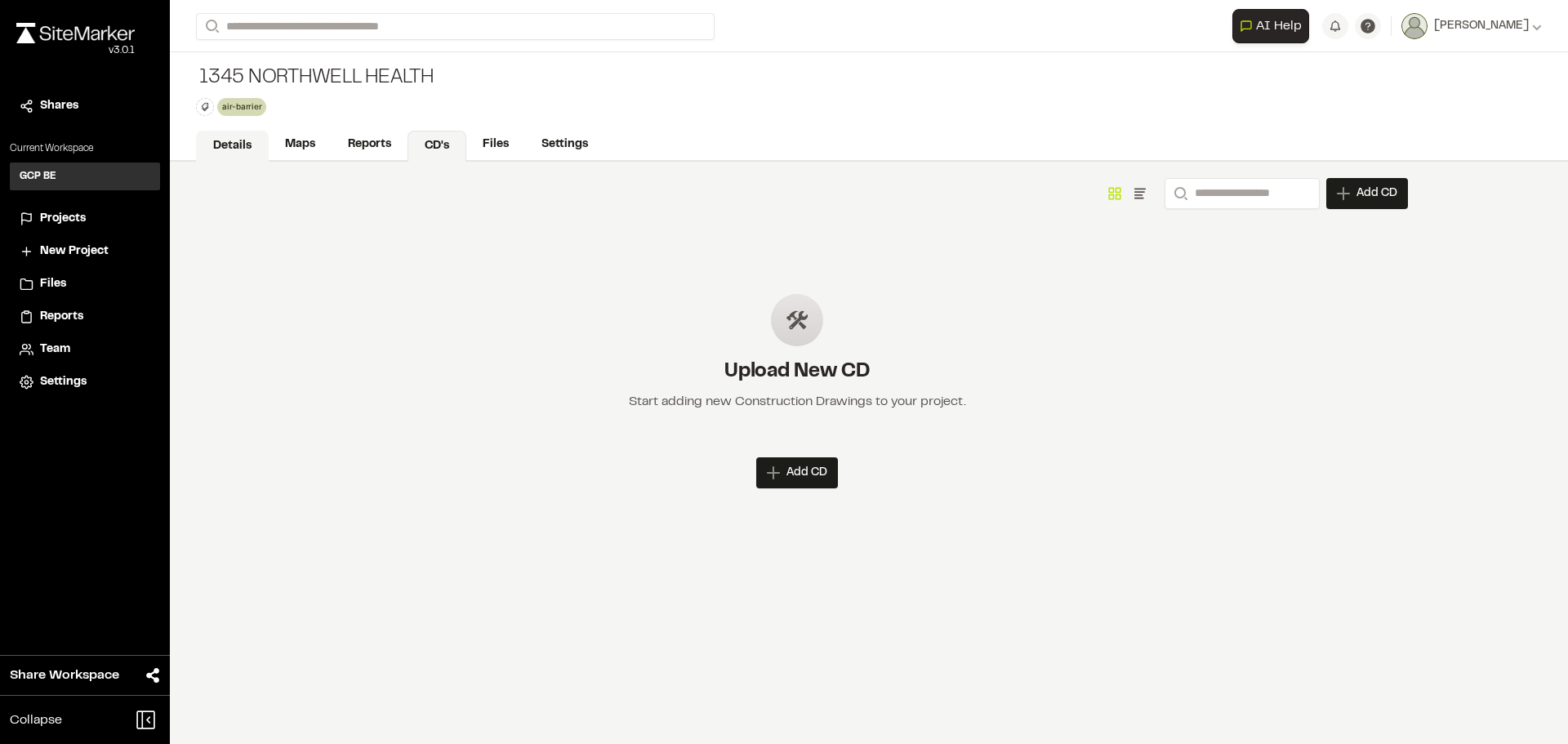
click at [226, 141] on link "Details" at bounding box center [232, 146] width 73 height 31
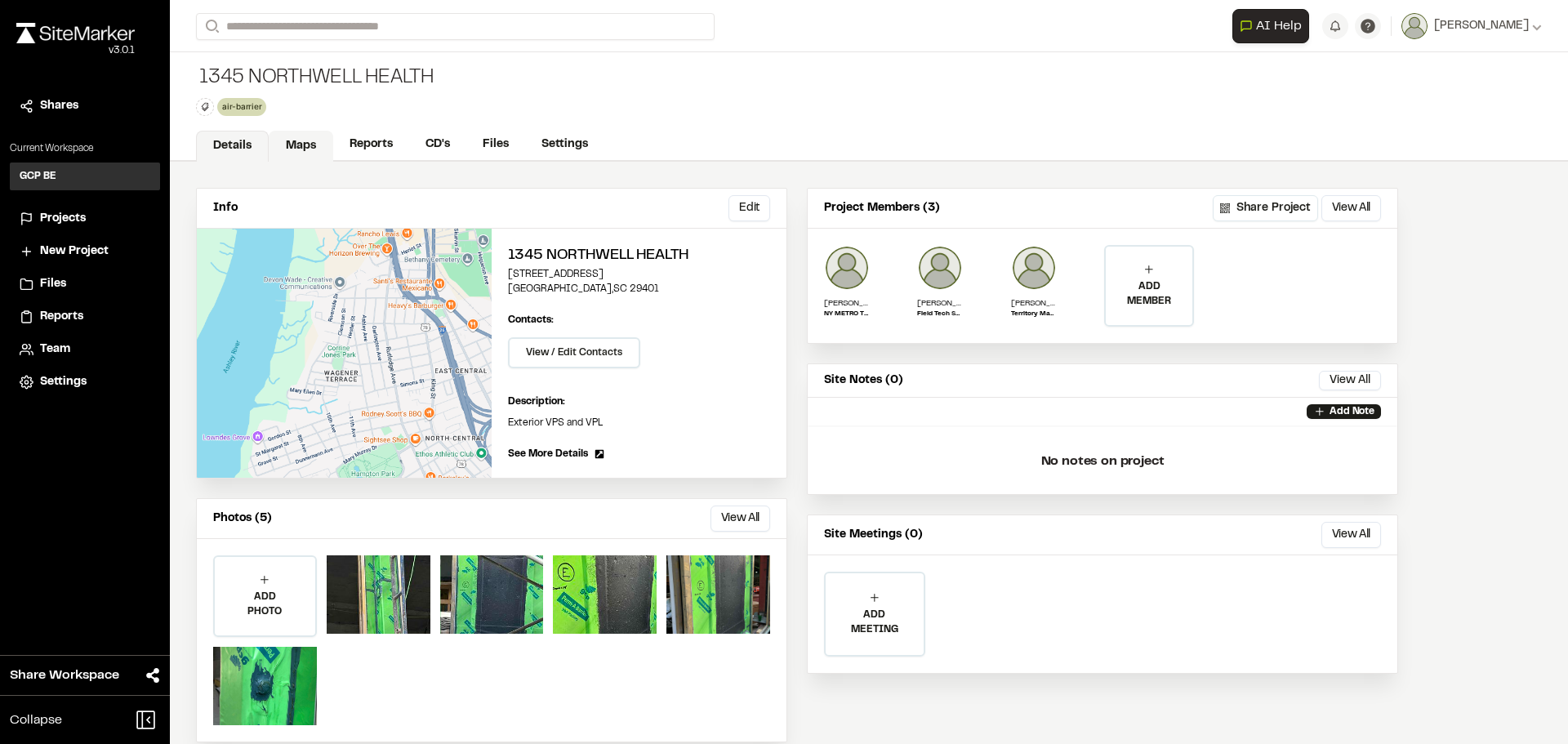
click at [326, 141] on link "Maps" at bounding box center [300, 146] width 64 height 31
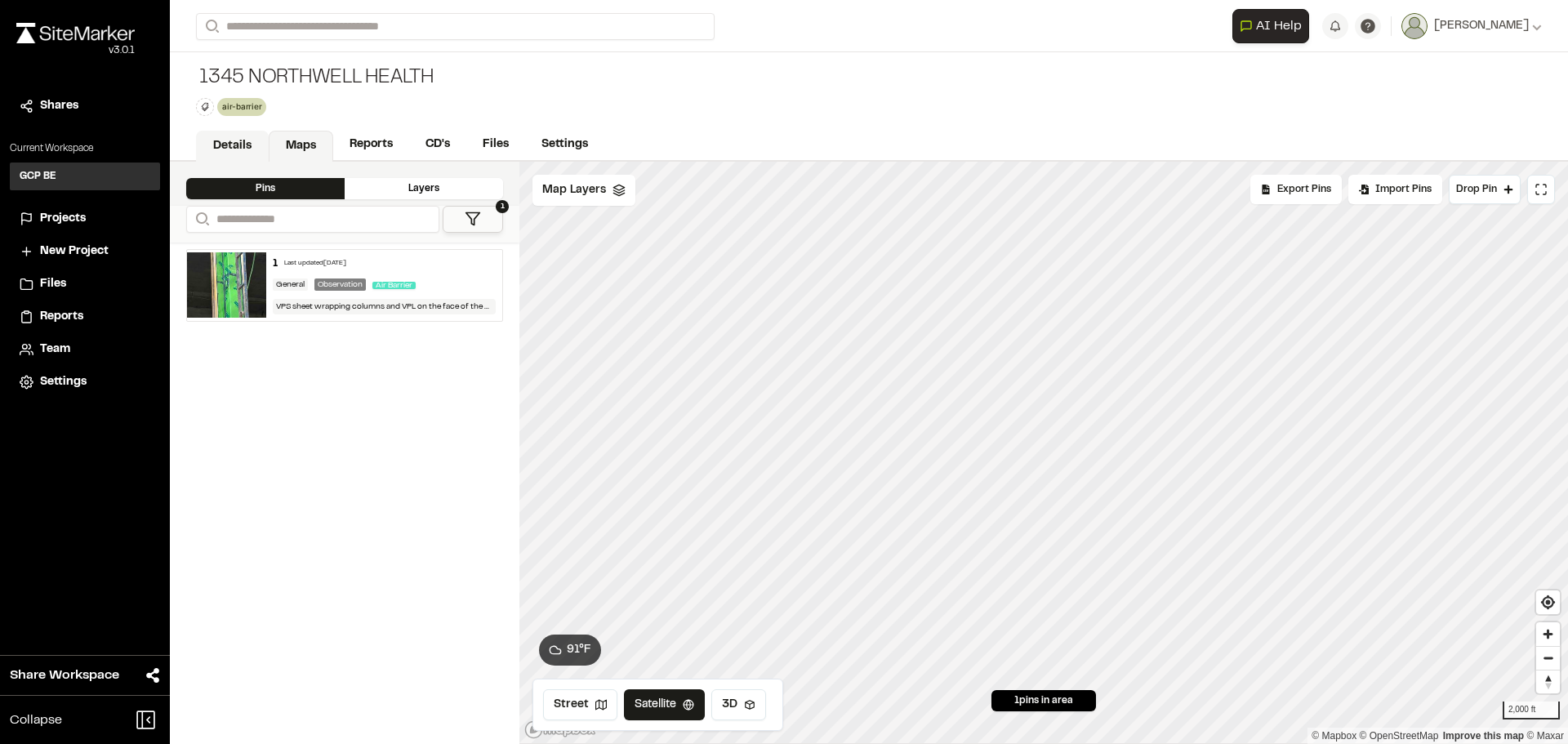
click at [209, 152] on link "Details" at bounding box center [232, 146] width 73 height 31
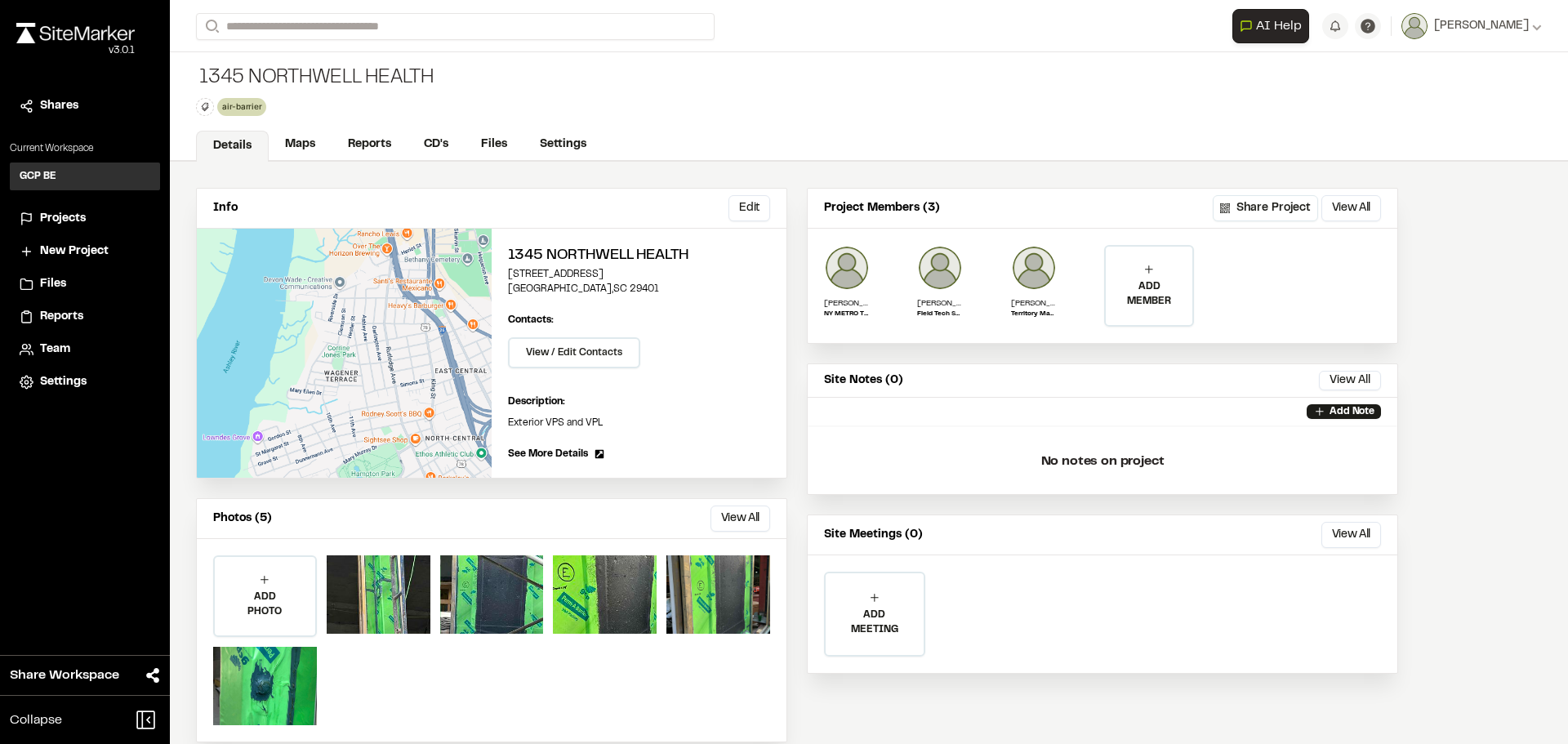
click at [562, 449] on span "See More Details" at bounding box center [548, 455] width 80 height 15
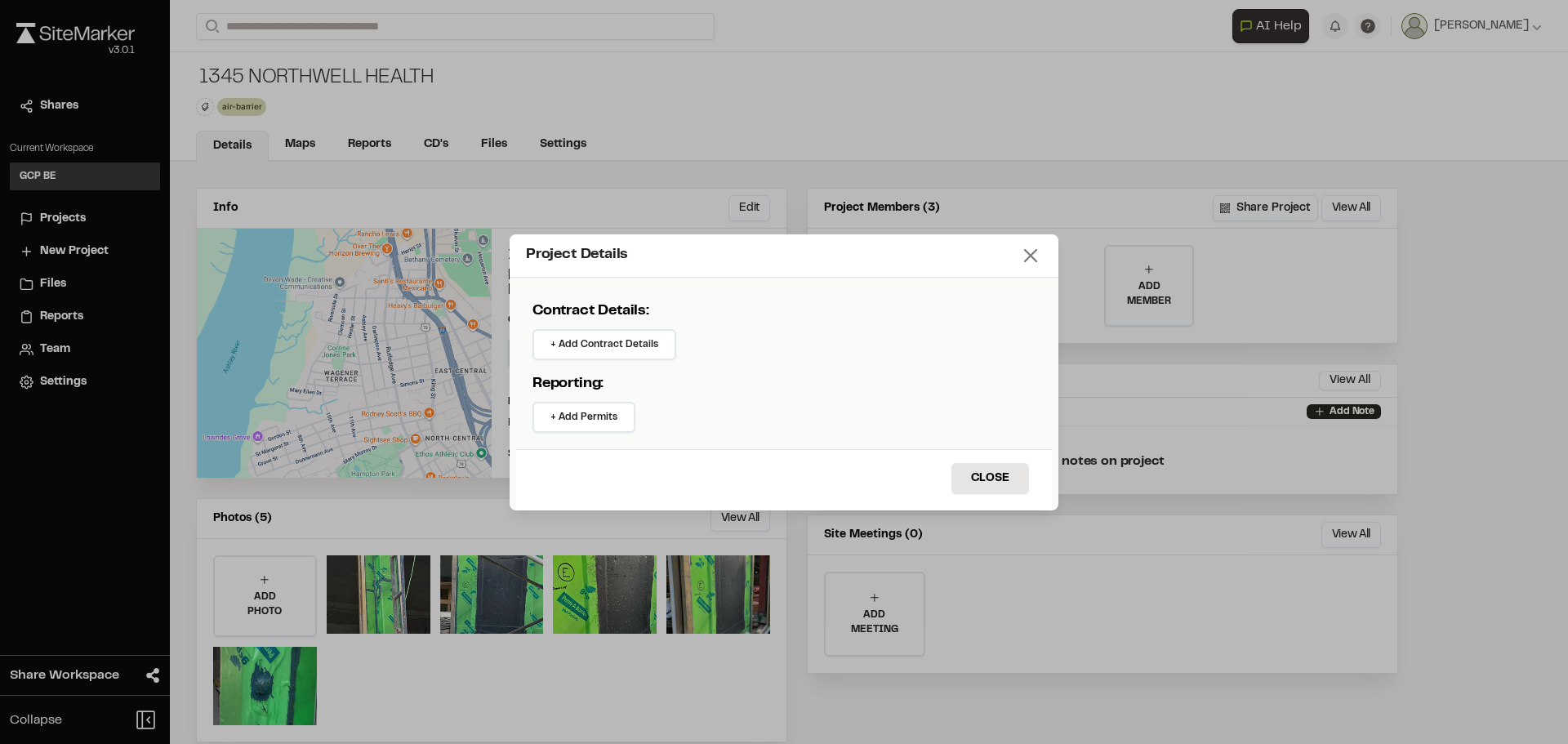
click at [1034, 259] on line at bounding box center [1030, 256] width 12 height 12
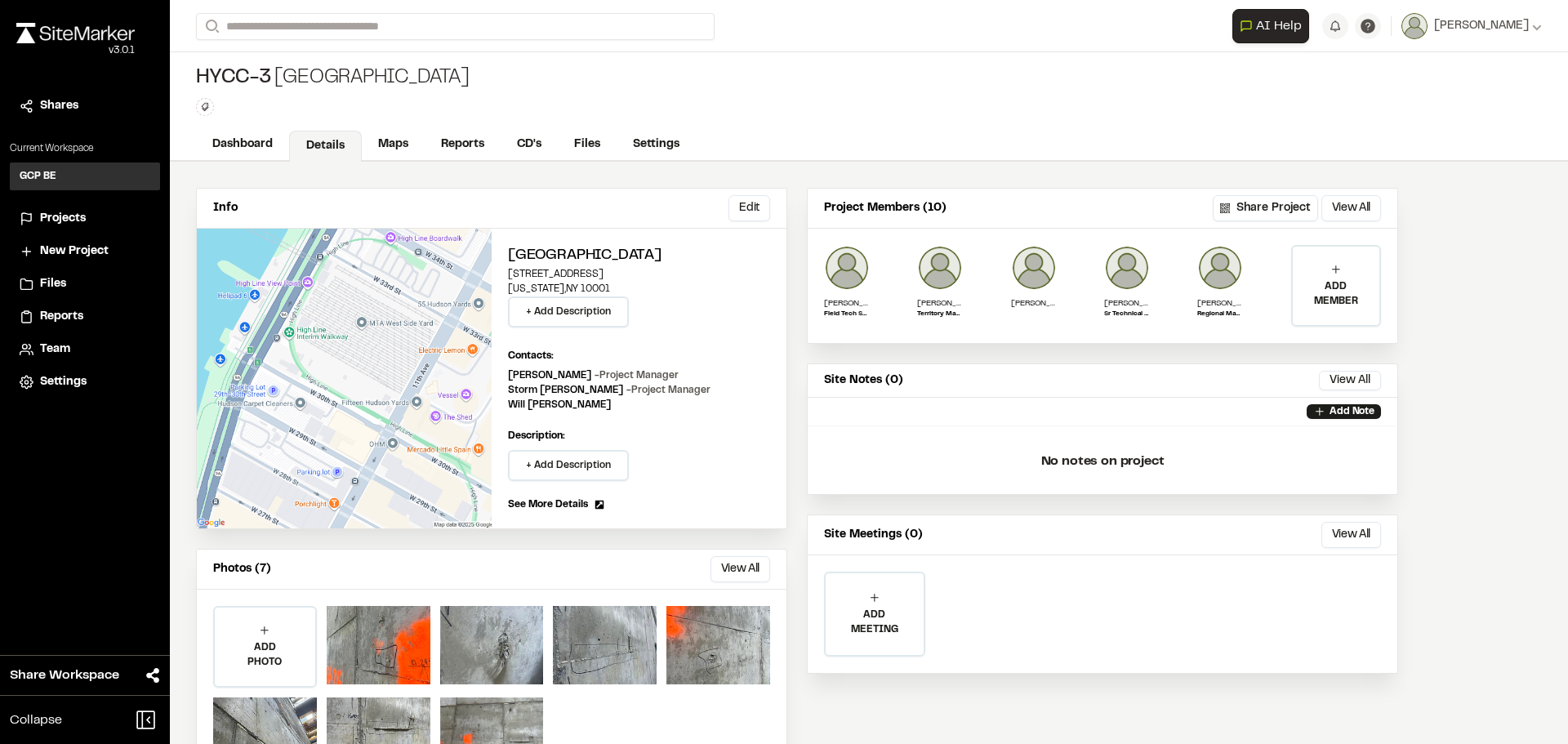
click at [72, 225] on span "Projects" at bounding box center [63, 219] width 45 height 18
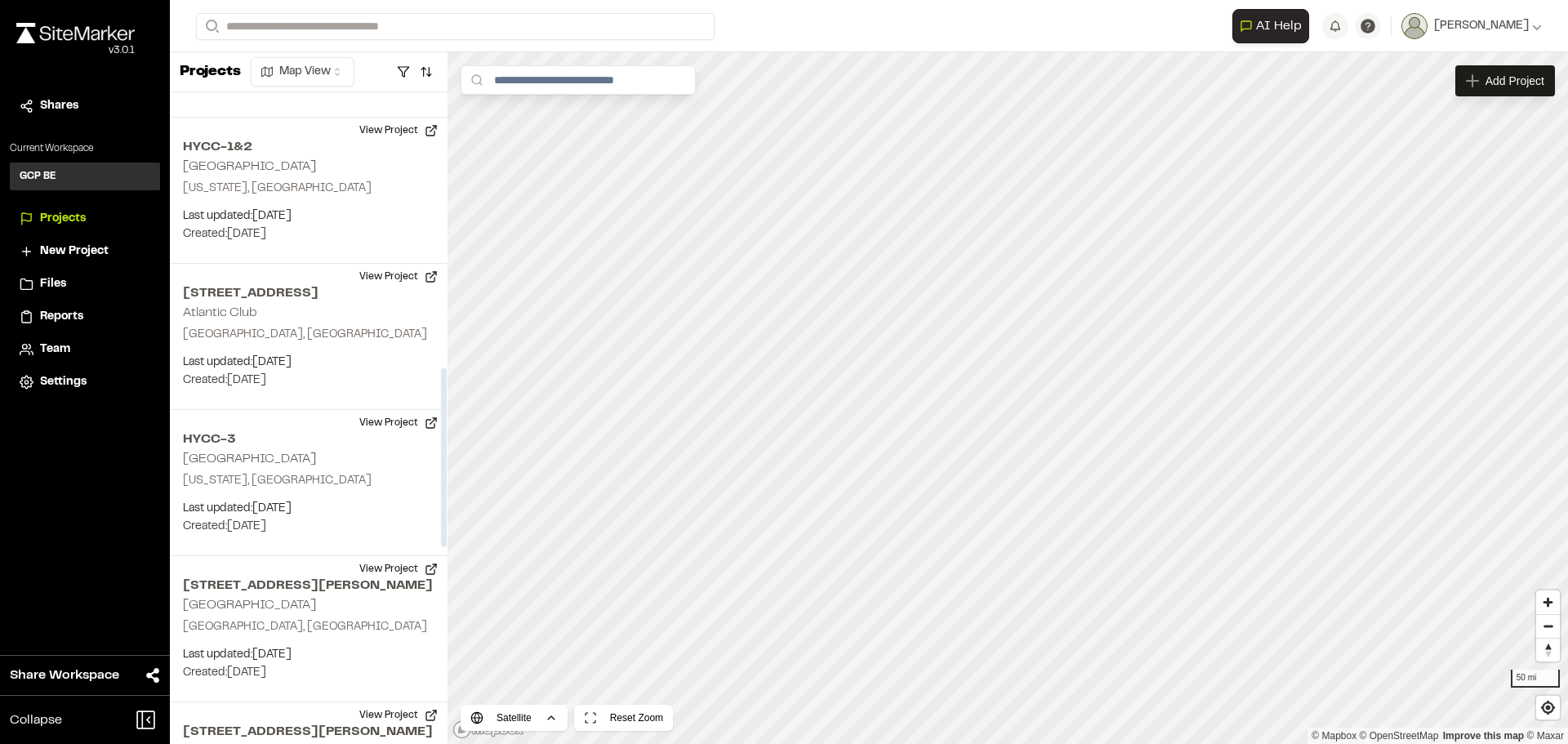
scroll to position [982, 0]
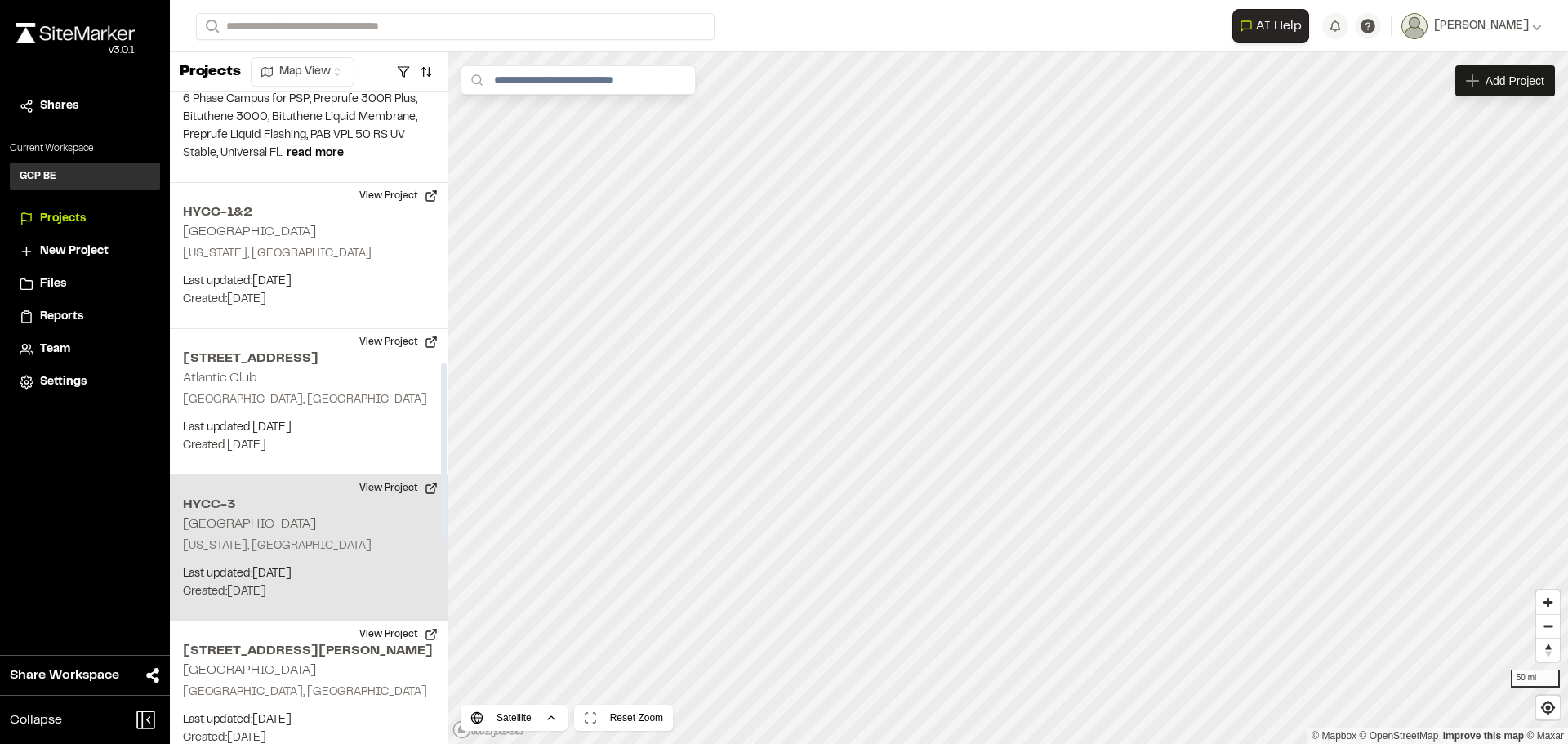
click at [226, 495] on h2 "HYCC-3" at bounding box center [308, 505] width 251 height 20
click at [375, 475] on button "View Project" at bounding box center [398, 488] width 98 height 26
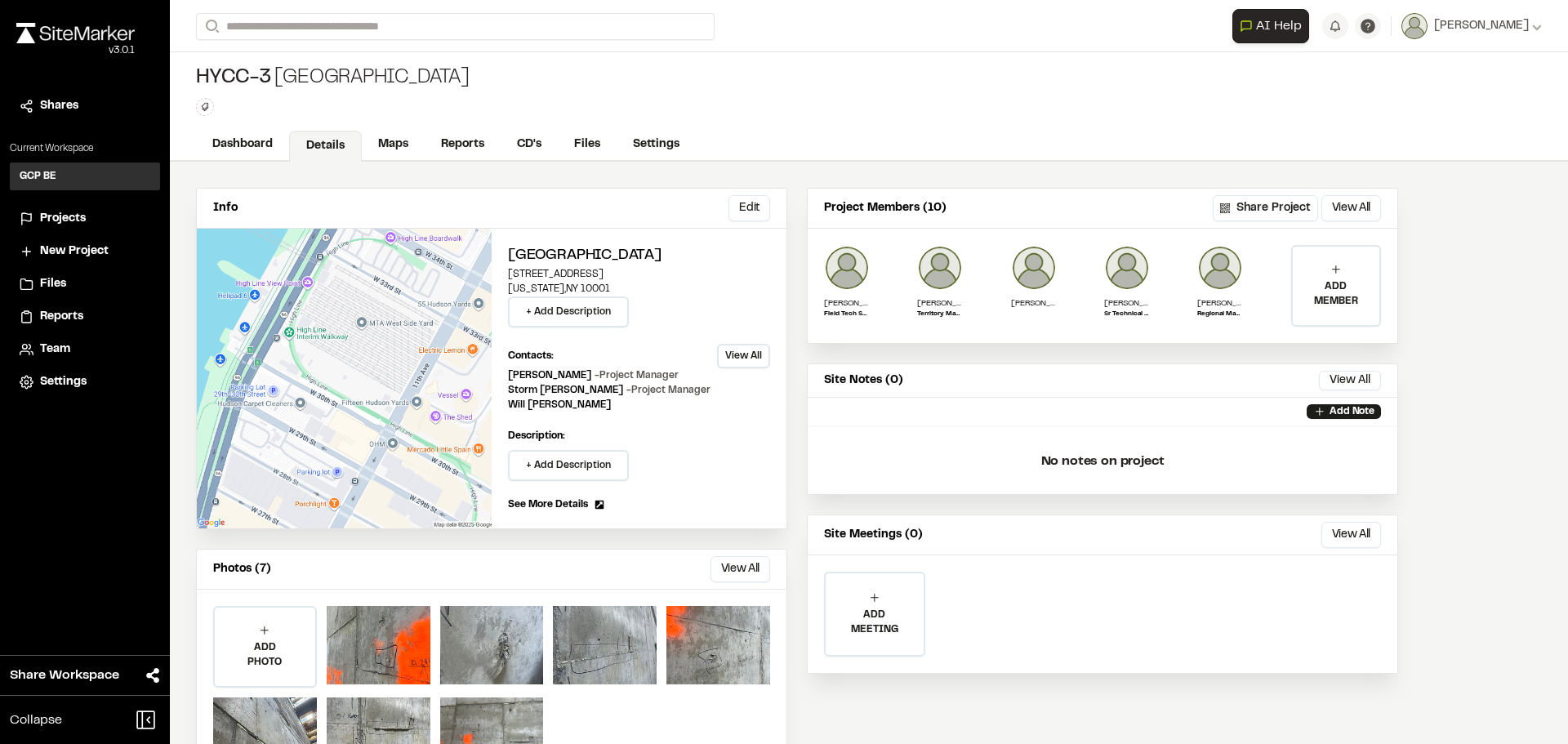
click at [735, 357] on button "View All" at bounding box center [744, 356] width 54 height 24
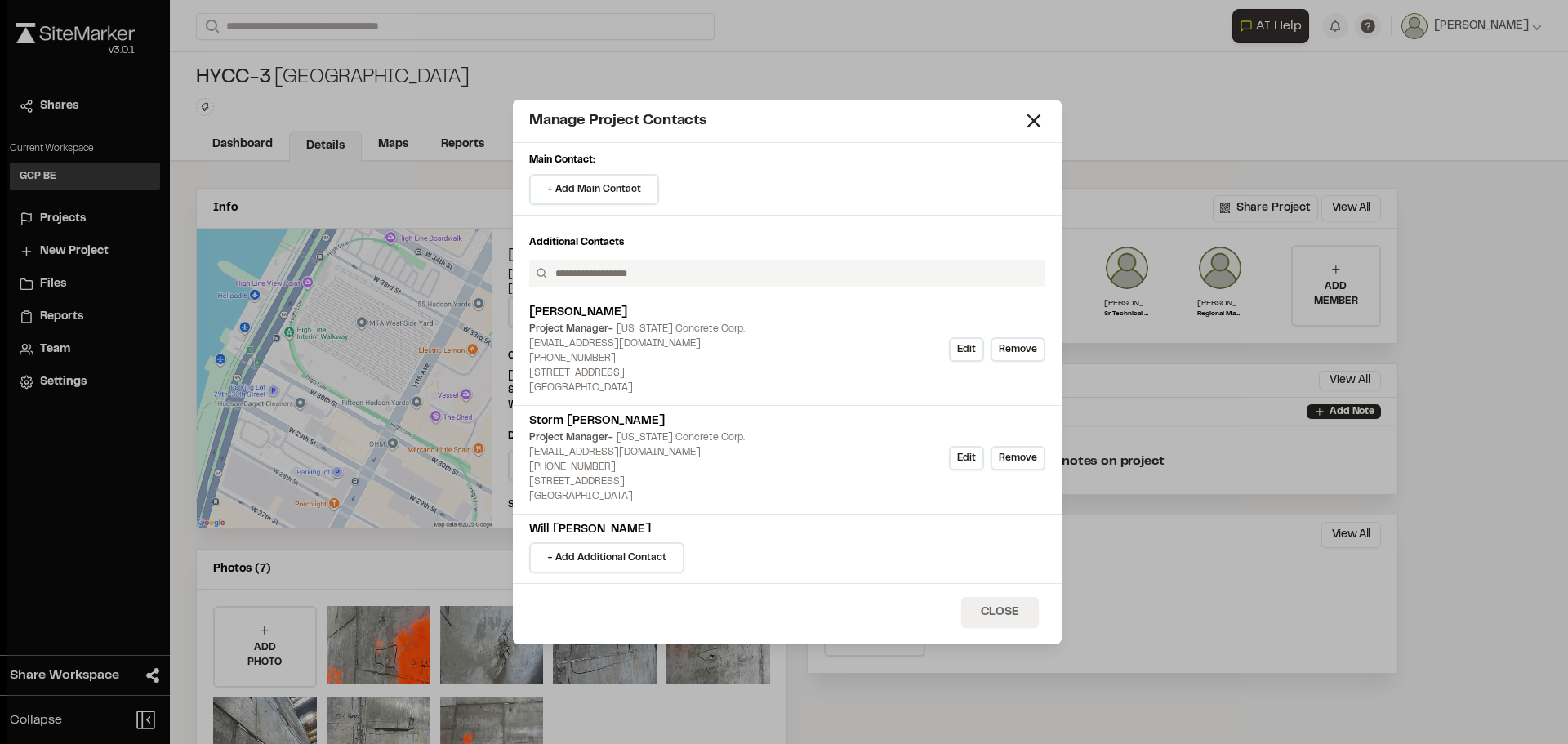
click at [1018, 613] on button "Close" at bounding box center [1000, 612] width 78 height 31
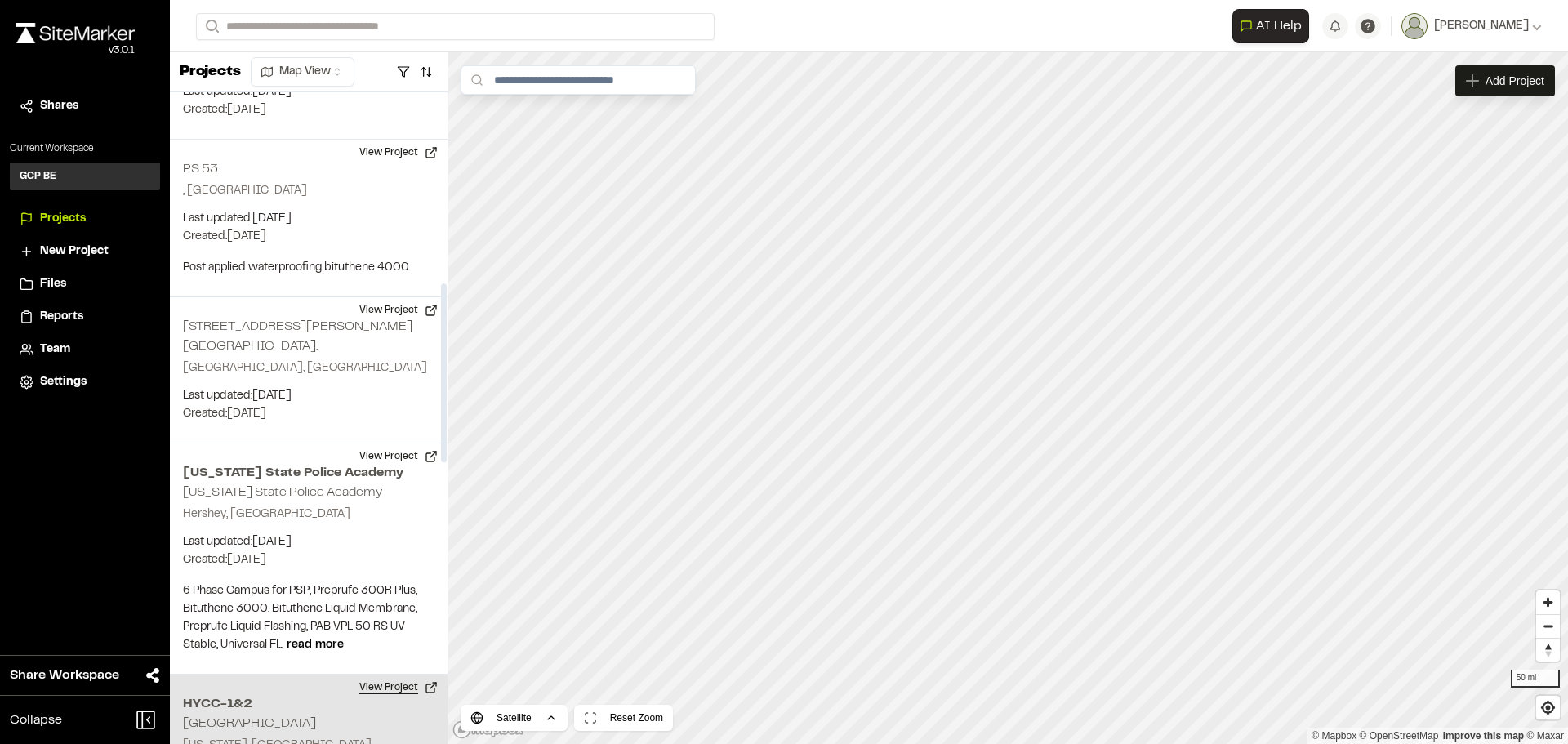
scroll to position [1226, 0]
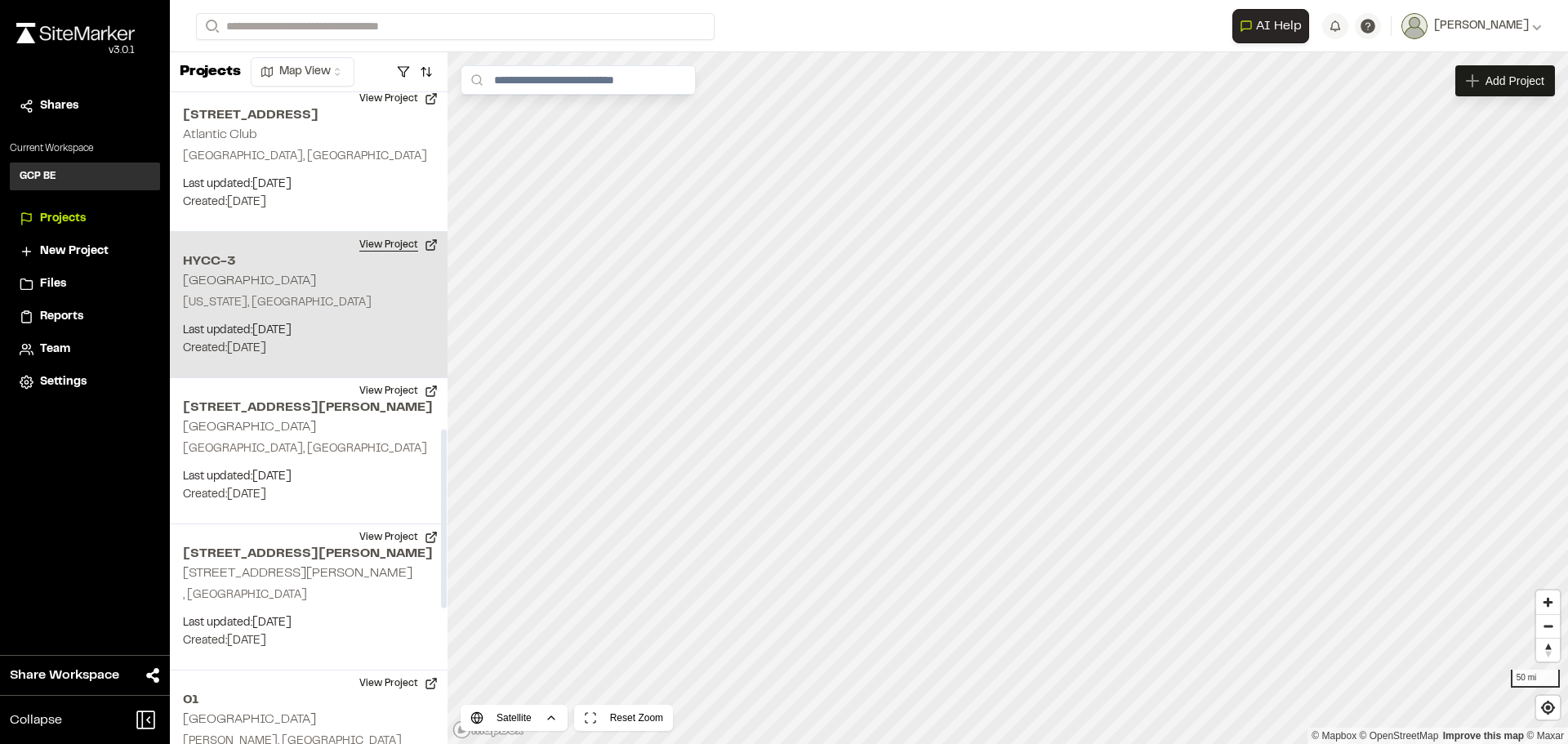
click at [397, 232] on button "View Project" at bounding box center [398, 245] width 98 height 26
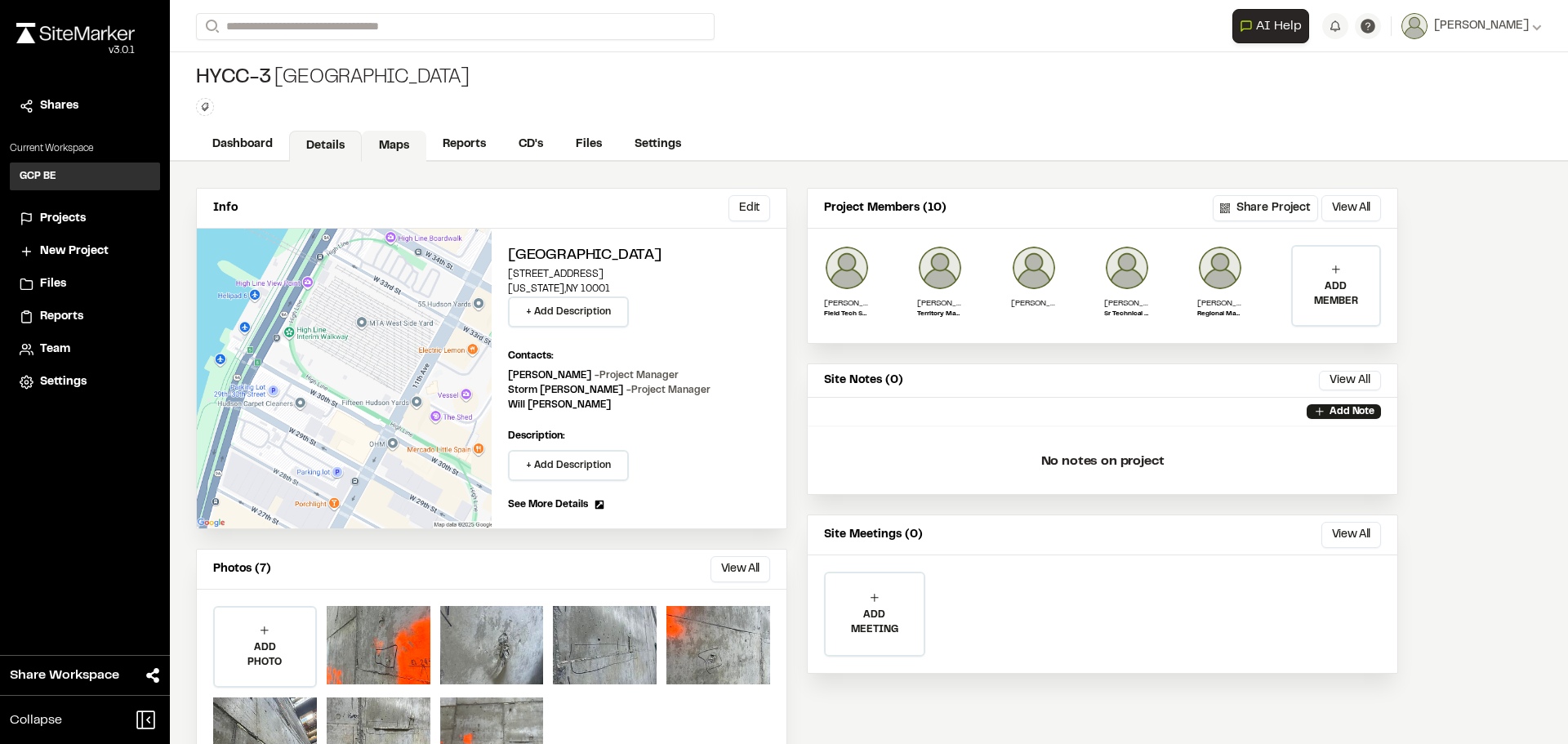
click at [393, 142] on link "Maps" at bounding box center [394, 146] width 64 height 31
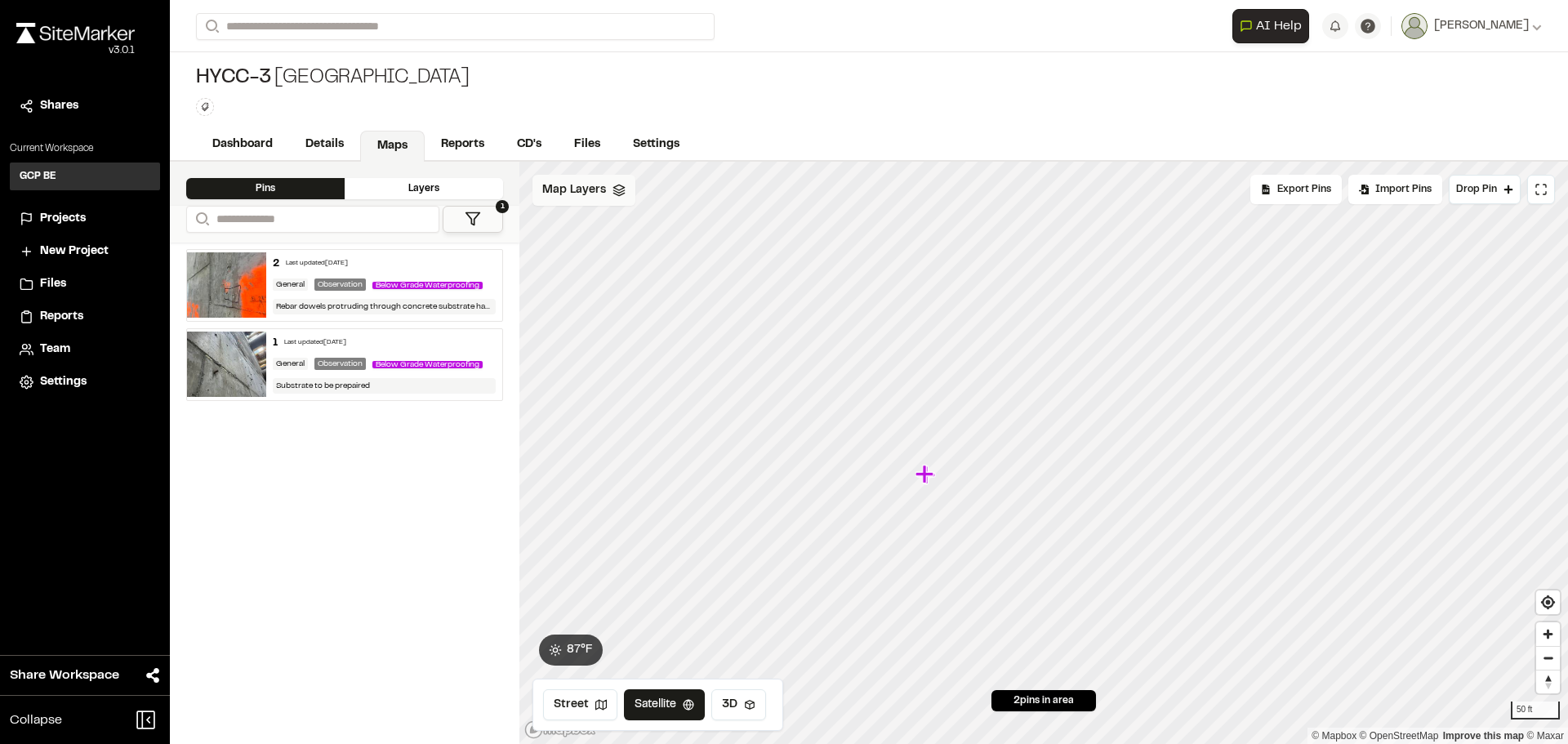
click at [615, 200] on div "Map Layers" at bounding box center [583, 191] width 102 height 31
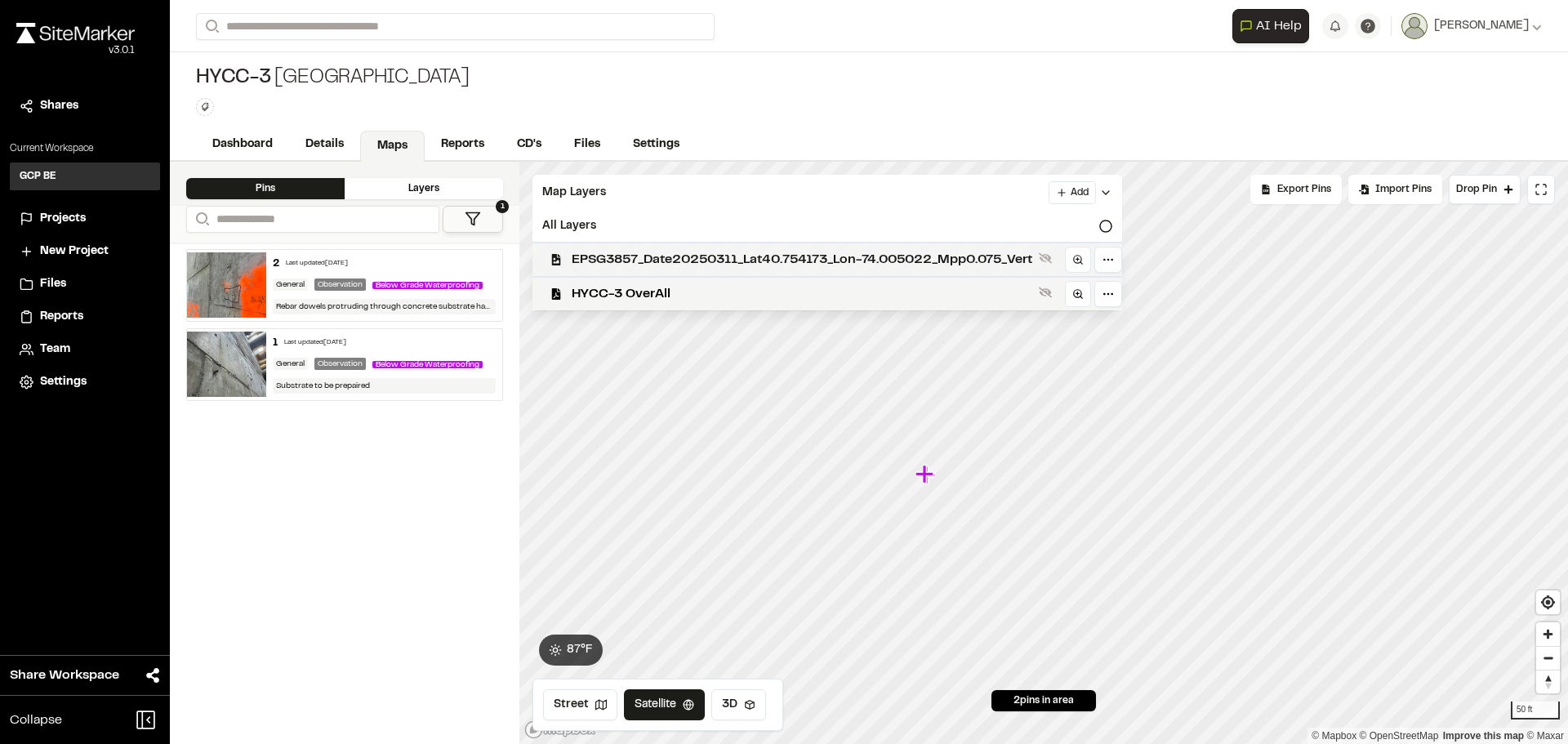
click at [649, 247] on div "EPSG3857_Date20250311_Lat40.754173_Lon-74.005022_Mpp0.075_Vert" at bounding box center [821, 259] width 603 height 34
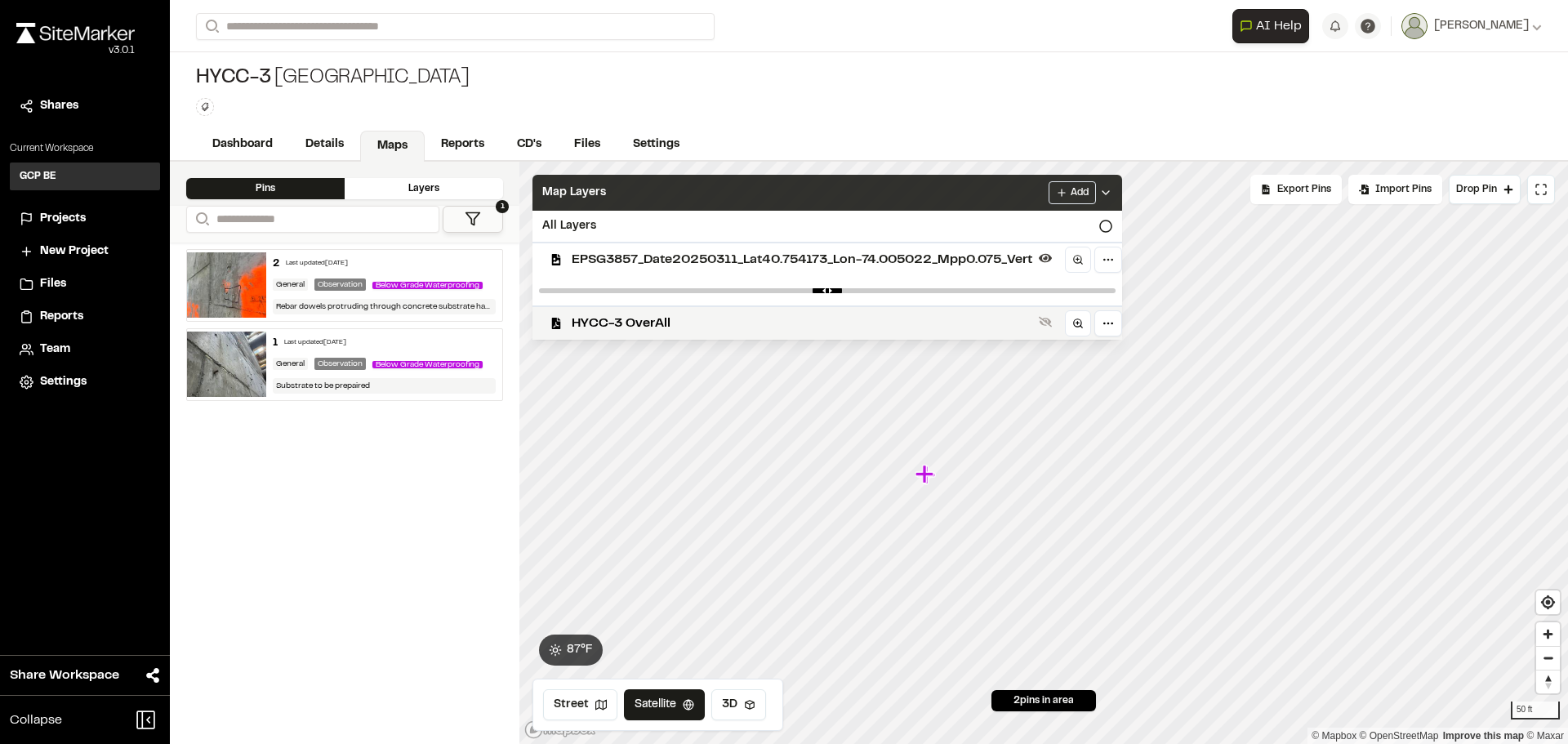
click at [1112, 187] on icon at bounding box center [1105, 192] width 13 height 13
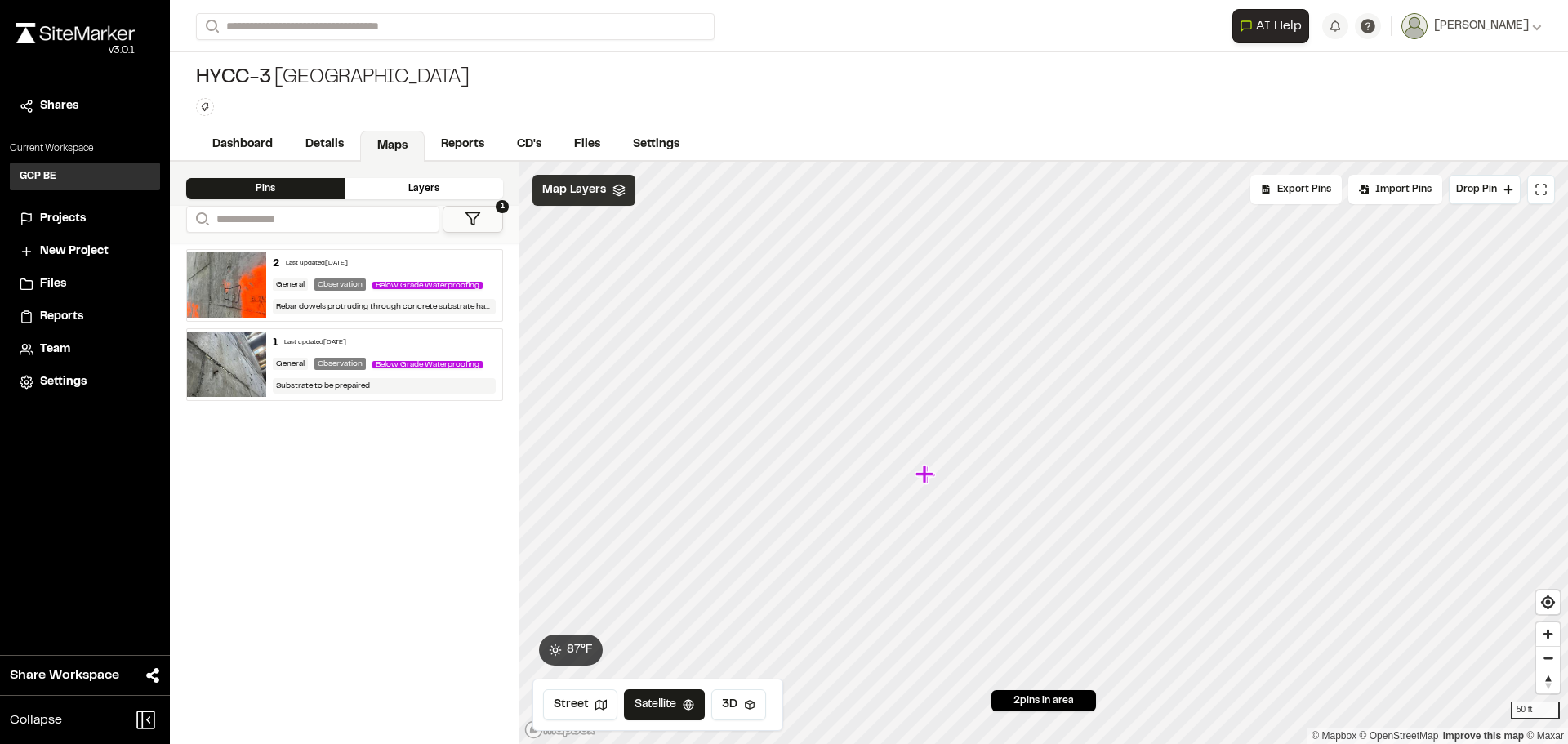
click at [601, 194] on span "Map Layers" at bounding box center [574, 191] width 63 height 18
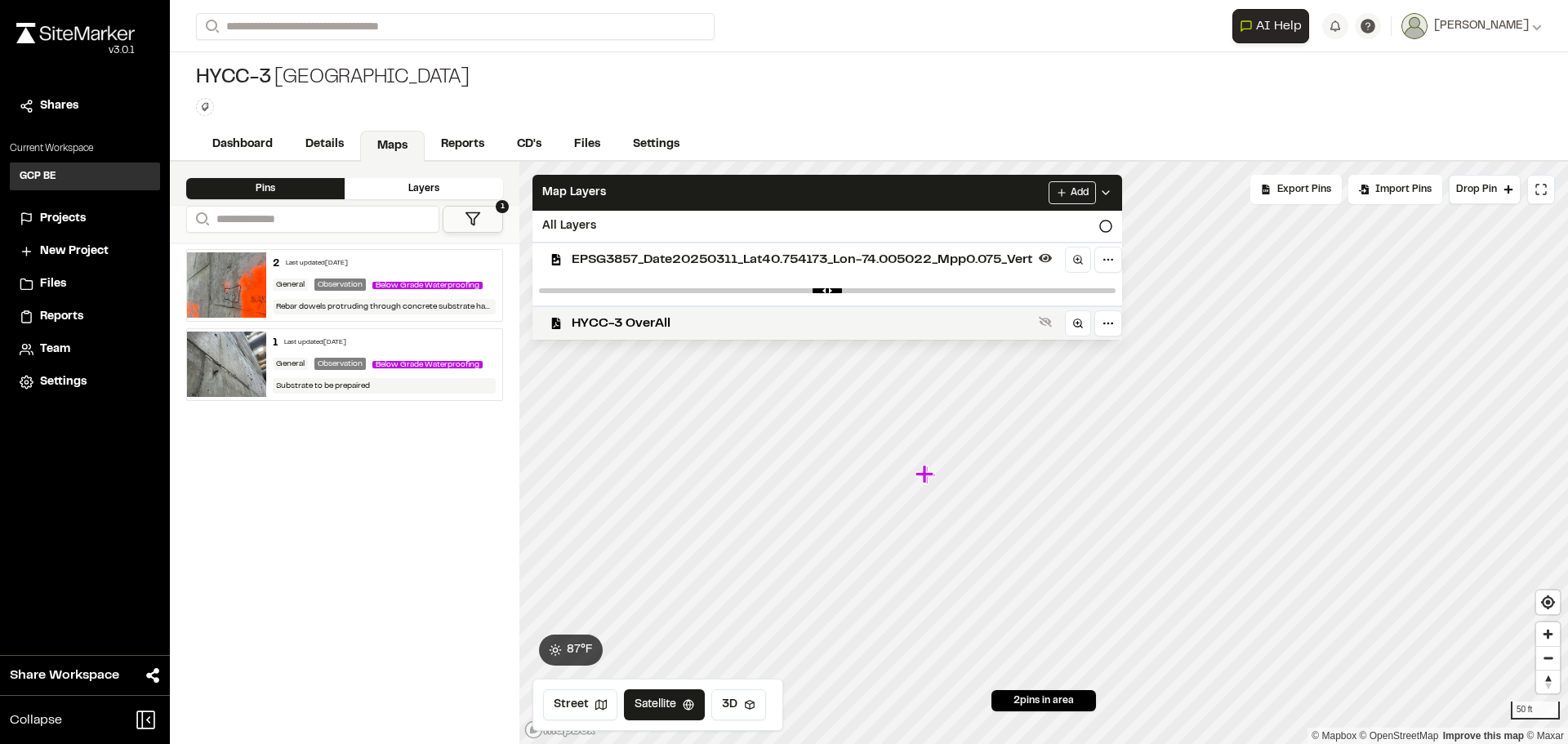
click at [616, 267] on span "EPSG3857_Date20250311_Lat40.754173_Lon-74.005022_Mpp0.075_Vert" at bounding box center [802, 260] width 461 height 20
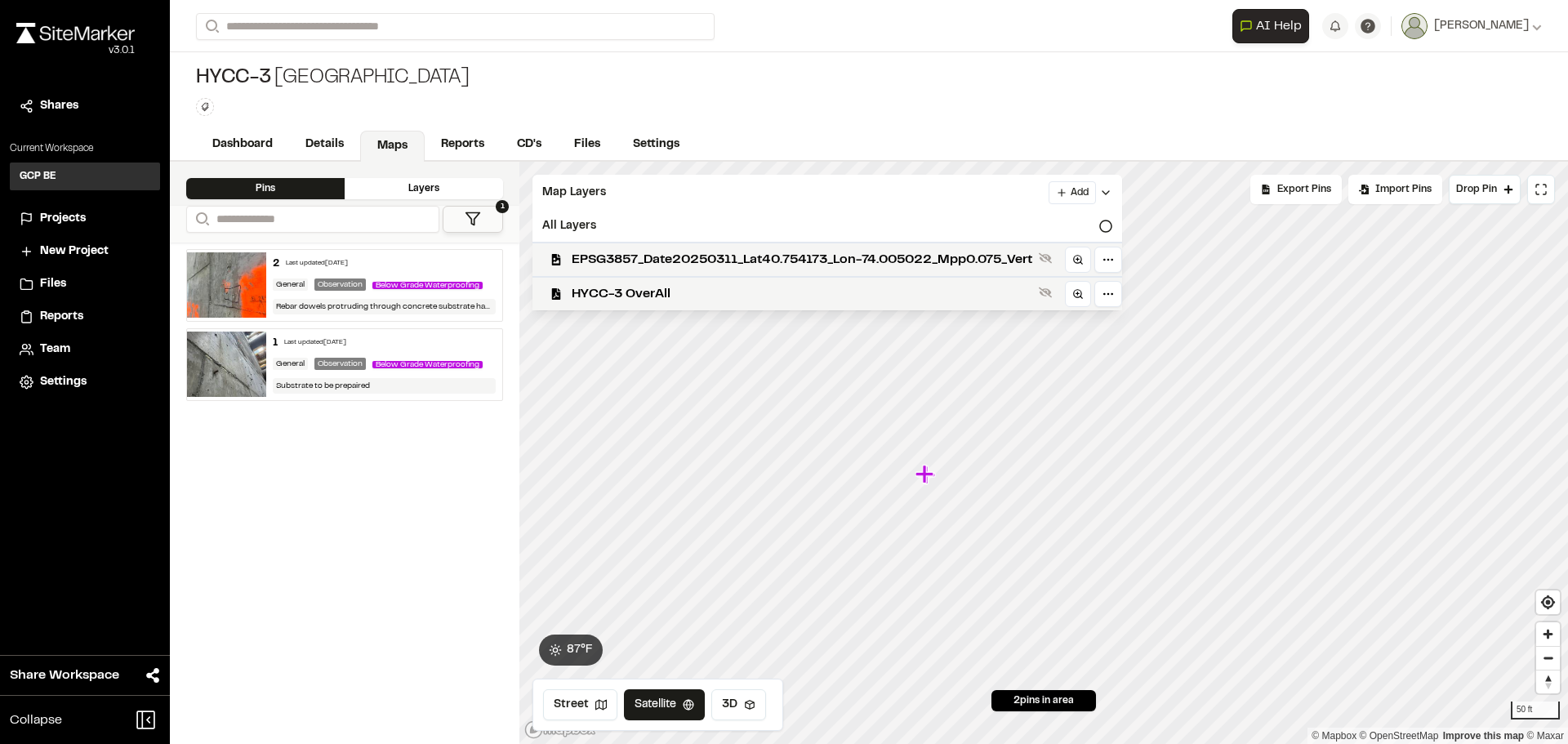
click at [1112, 190] on icon at bounding box center [1105, 192] width 13 height 13
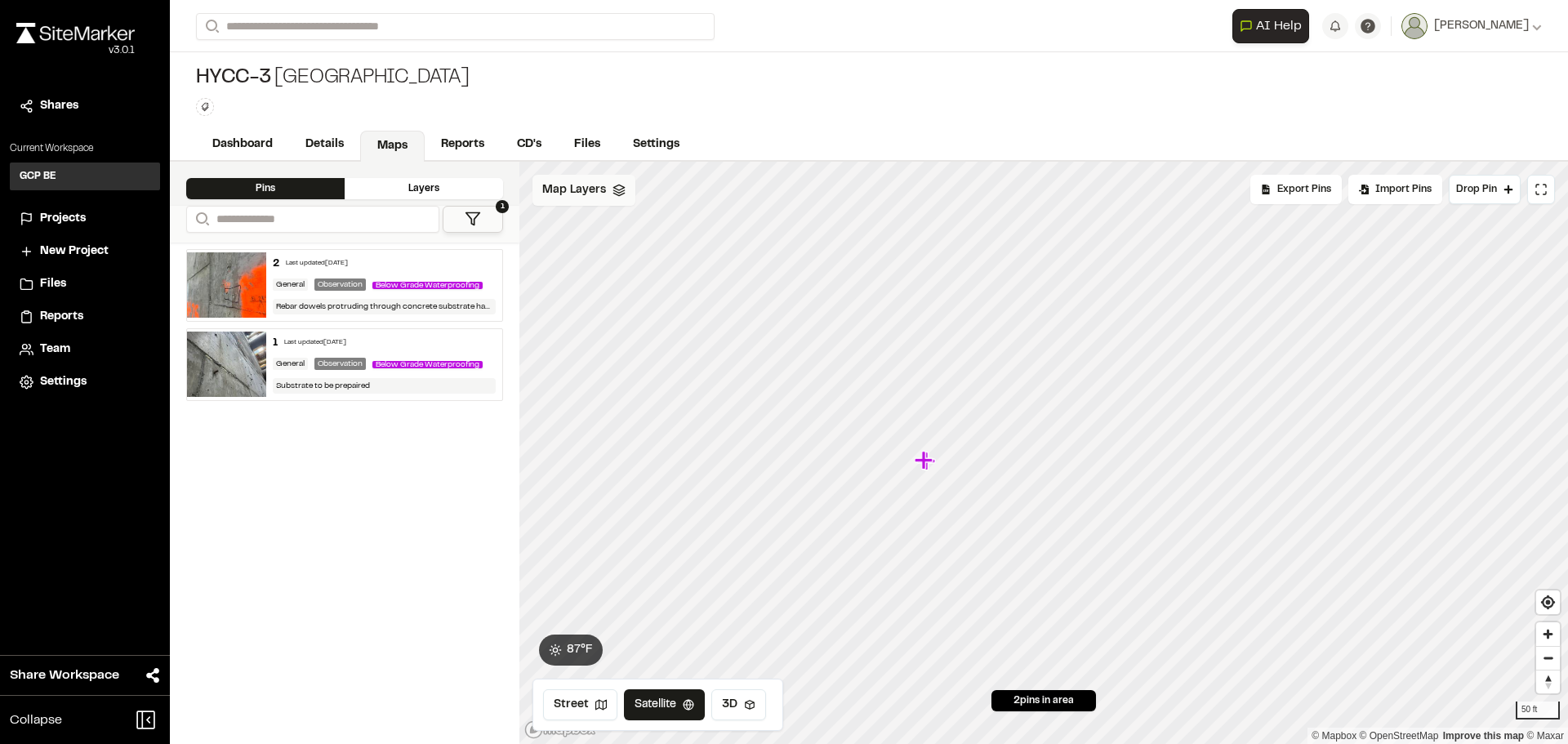
click at [609, 184] on div "Map Layers" at bounding box center [583, 191] width 102 height 31
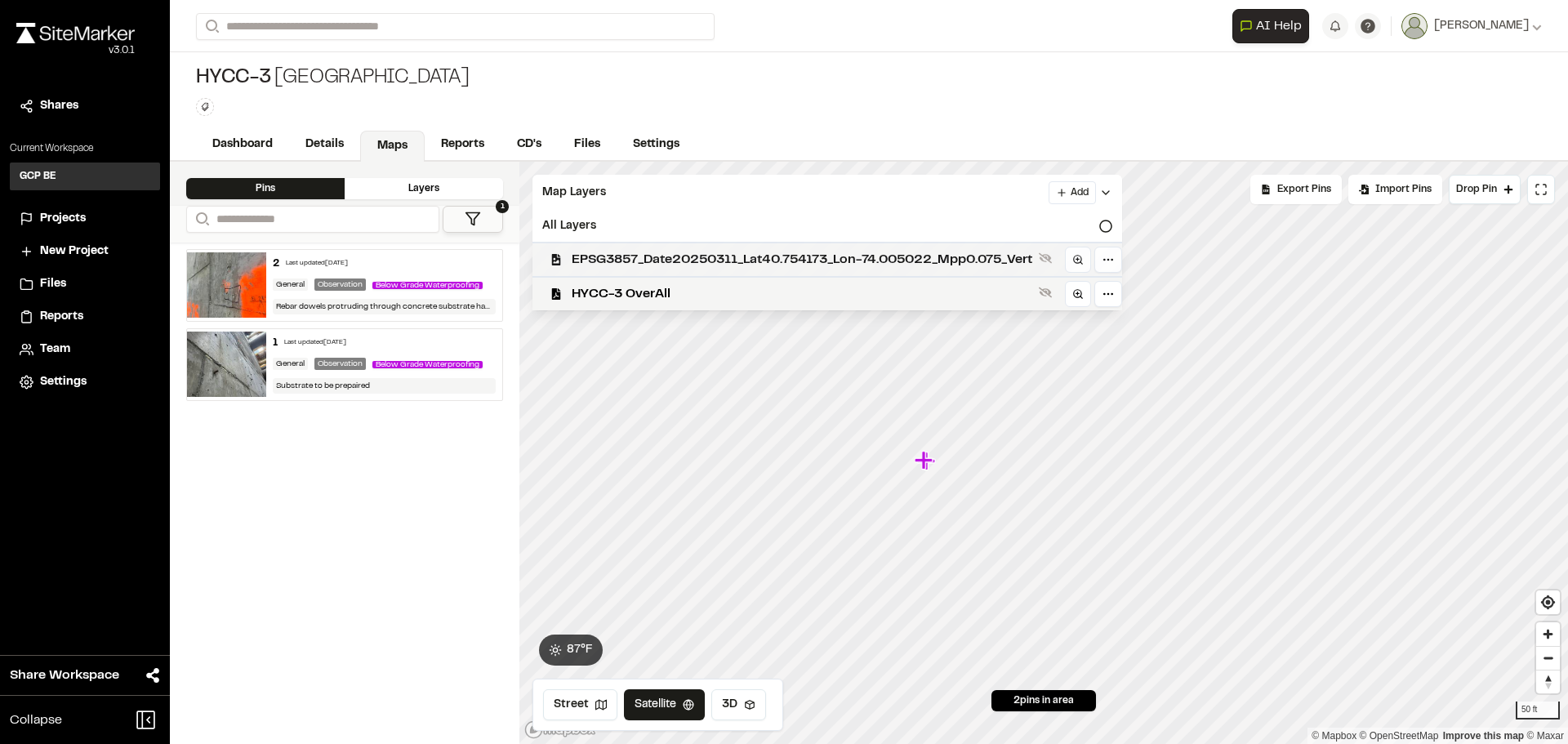
click at [608, 243] on div "EPSG3857_Date20250311_Lat40.754173_Lon-74.005022_Mpp0.075_Vert" at bounding box center [821, 259] width 603 height 34
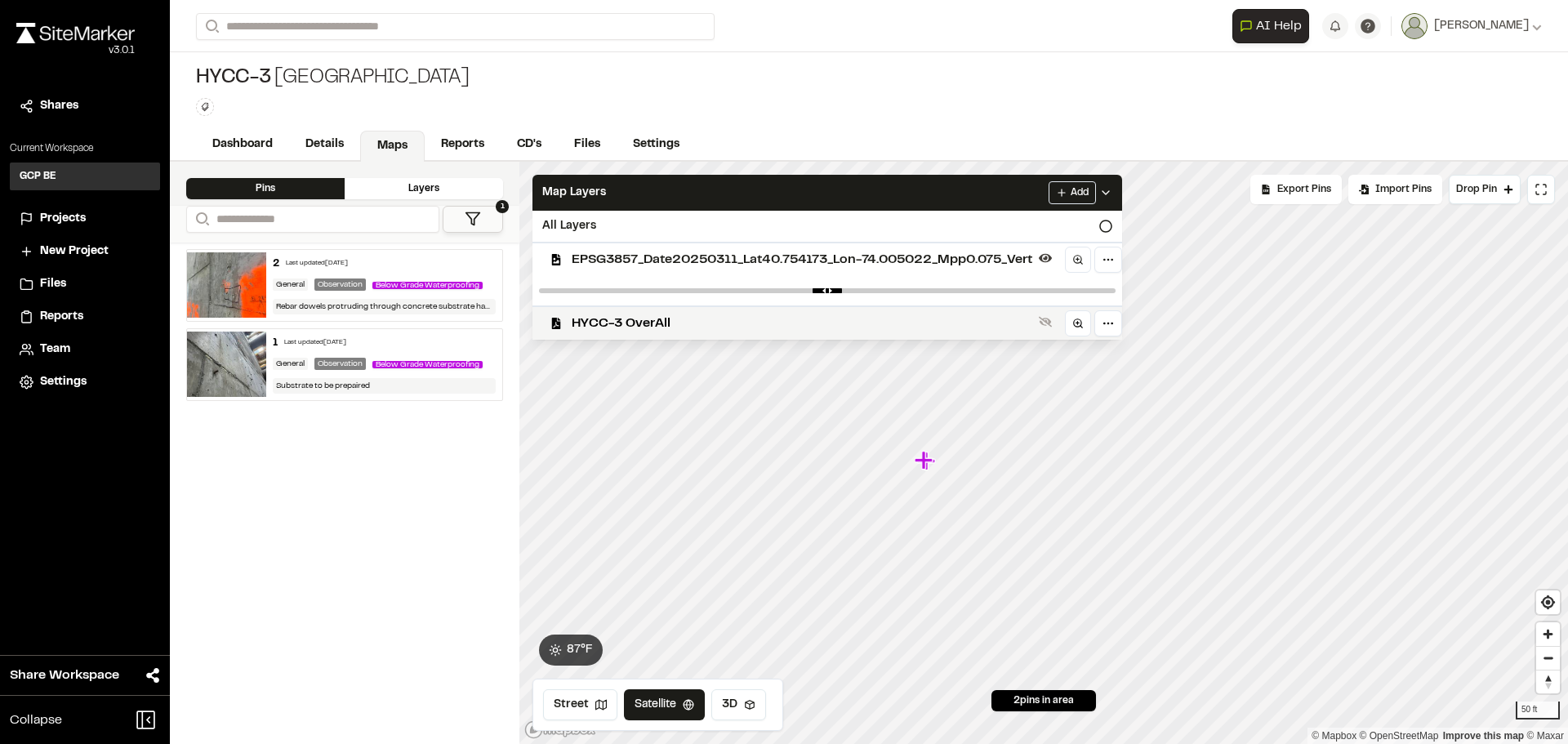
click at [642, 252] on span "EPSG3857_Date20250311_Lat40.754173_Lon-74.005022_Mpp0.075_Vert" at bounding box center [802, 260] width 461 height 20
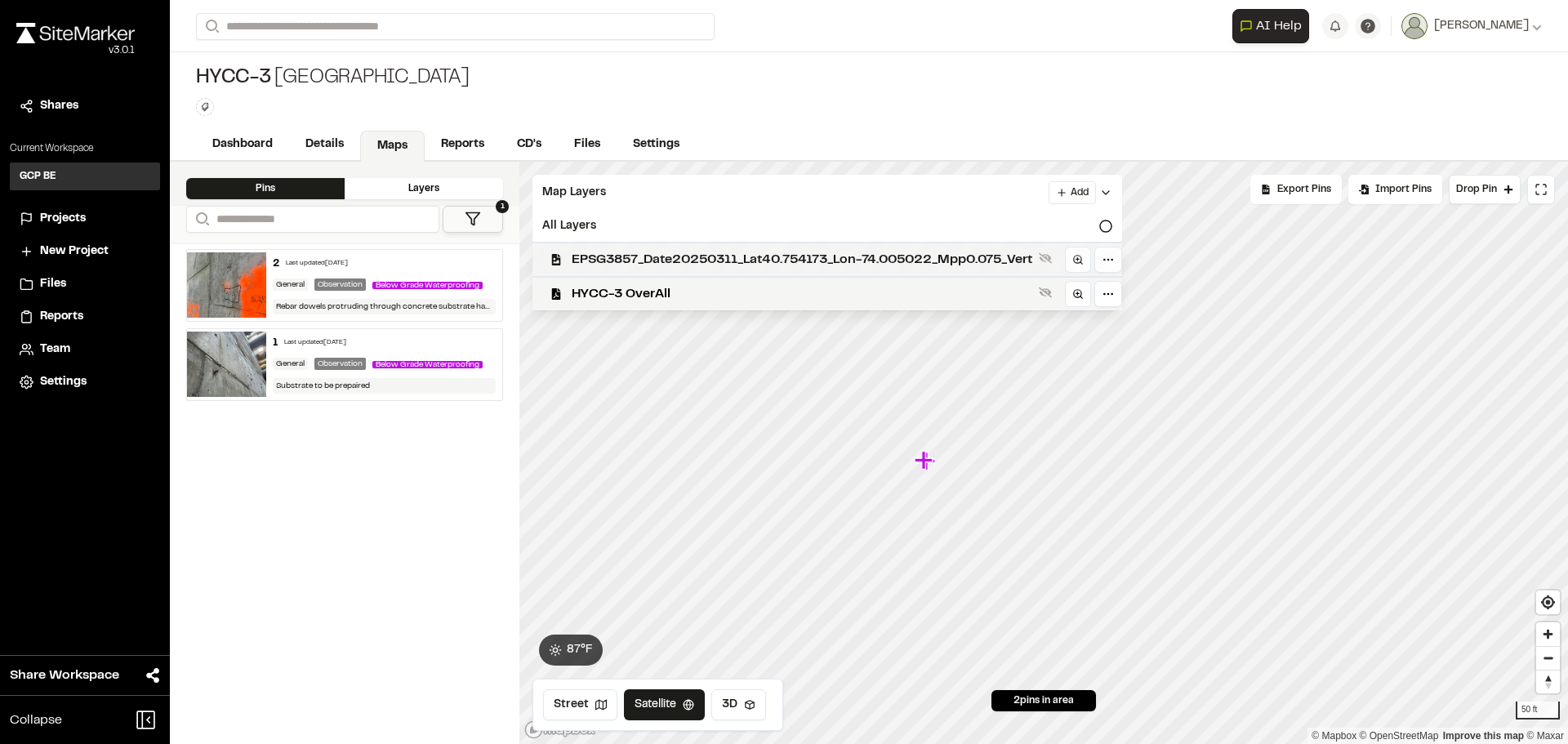
click at [641, 252] on span "EPSG3857_Date20250311_Lat40.754173_Lon-74.005022_Mpp0.075_Vert" at bounding box center [802, 260] width 461 height 20
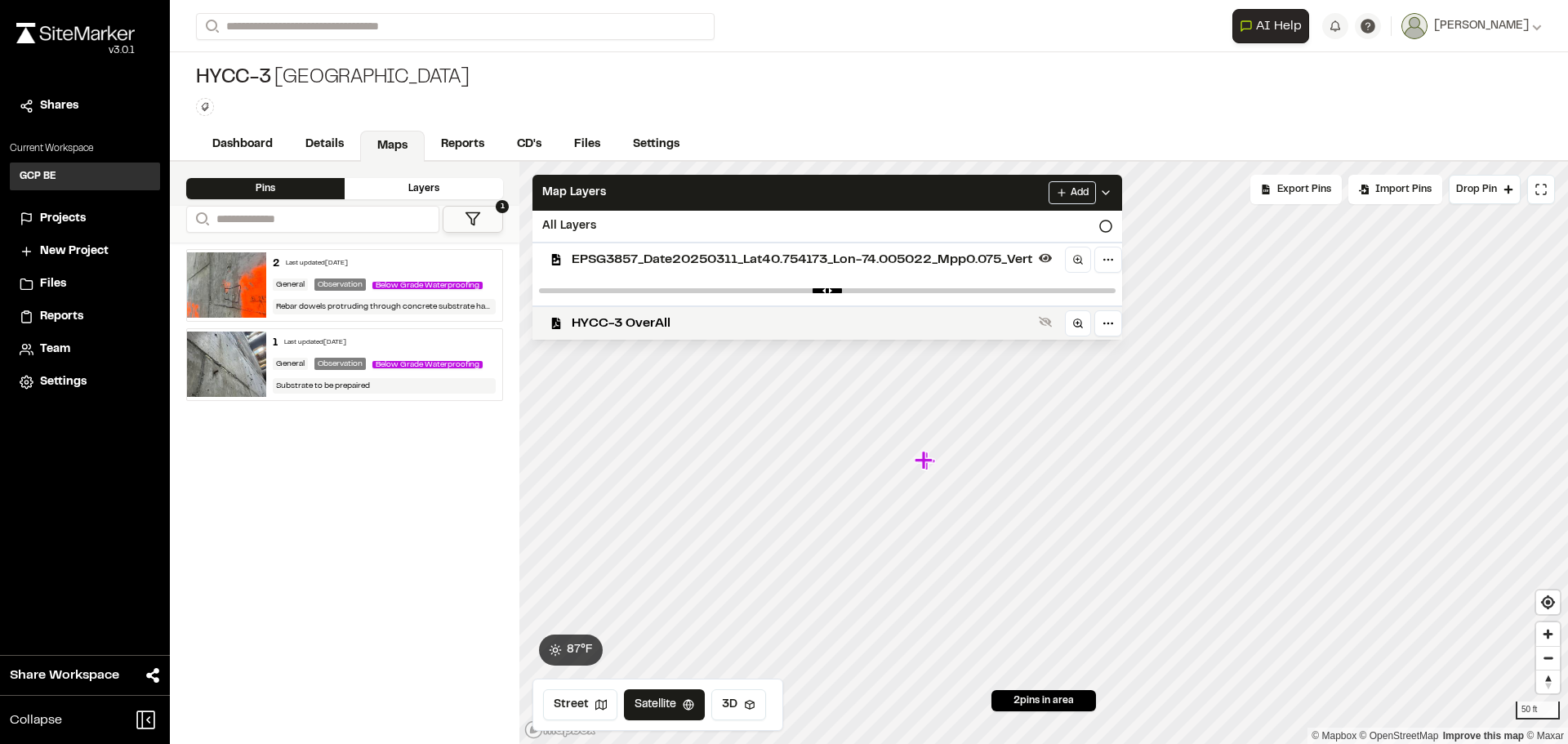
click at [641, 252] on span "EPSG3857_Date20250311_Lat40.754173_Lon-74.005022_Mpp0.075_Vert" at bounding box center [802, 260] width 461 height 20
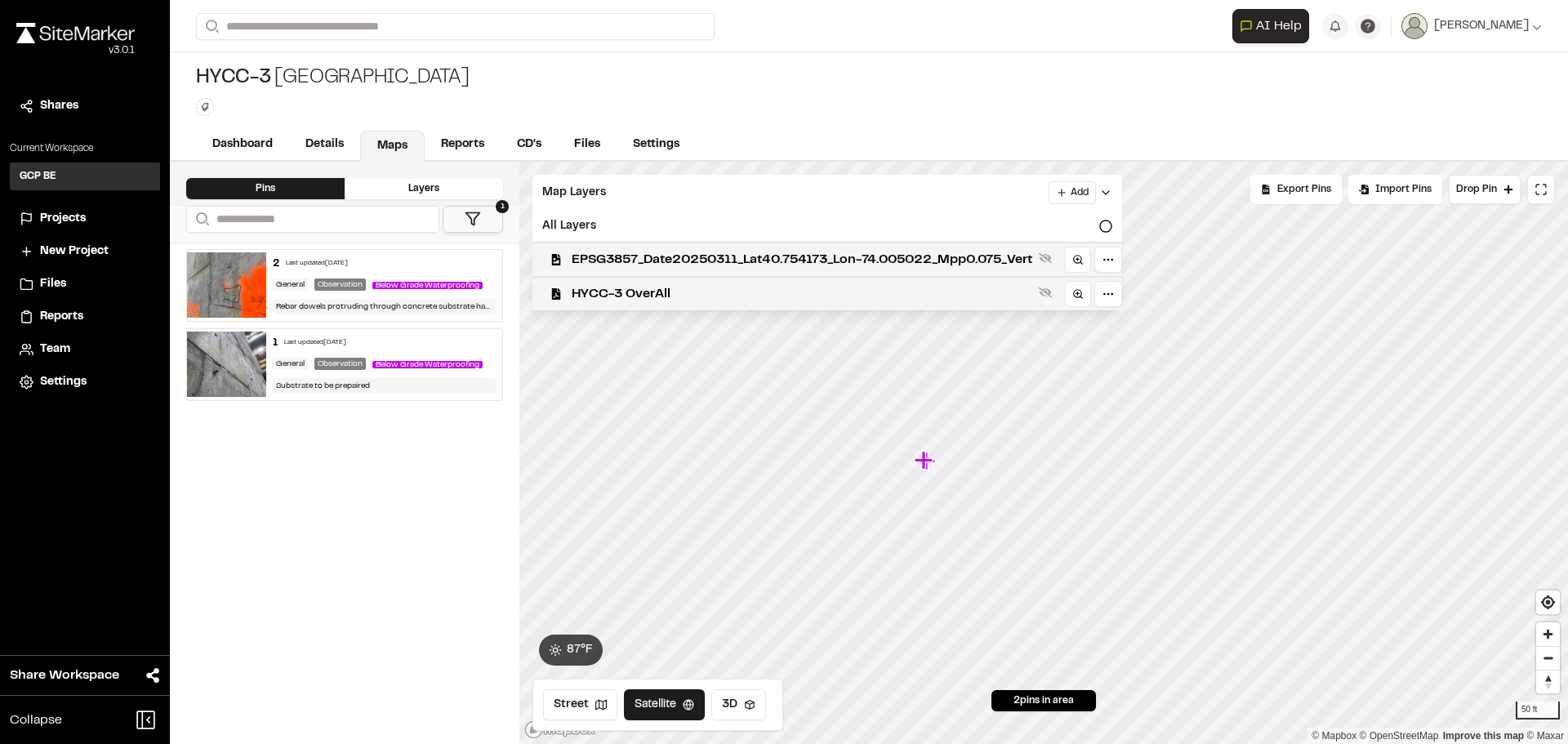
click at [641, 252] on span "EPSG3857_Date20250311_Lat40.754173_Lon-74.005022_Mpp0.075_Vert" at bounding box center [802, 260] width 461 height 20
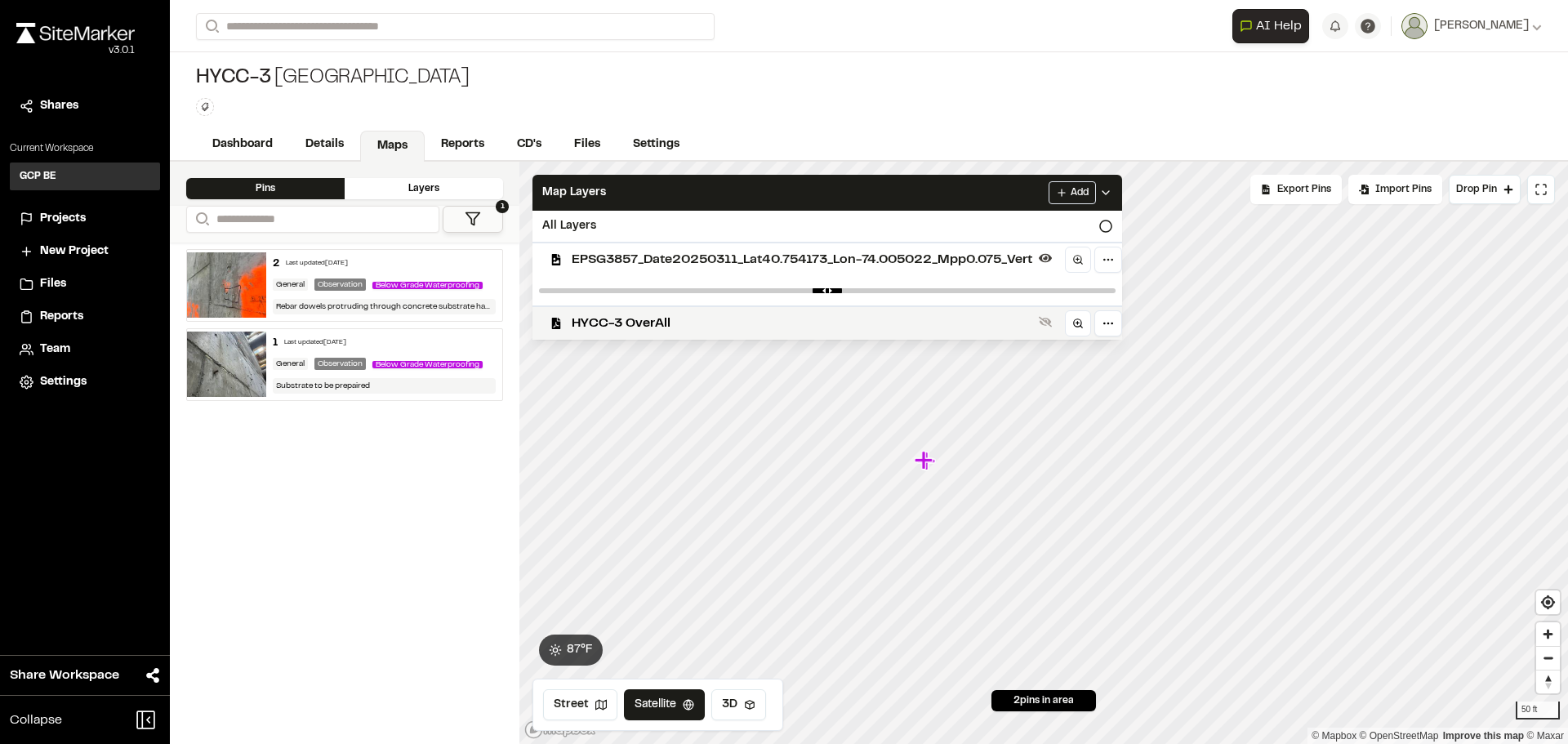
click at [641, 252] on span "EPSG3857_Date20250311_Lat40.754173_Lon-74.005022_Mpp0.075_Vert" at bounding box center [802, 260] width 461 height 20
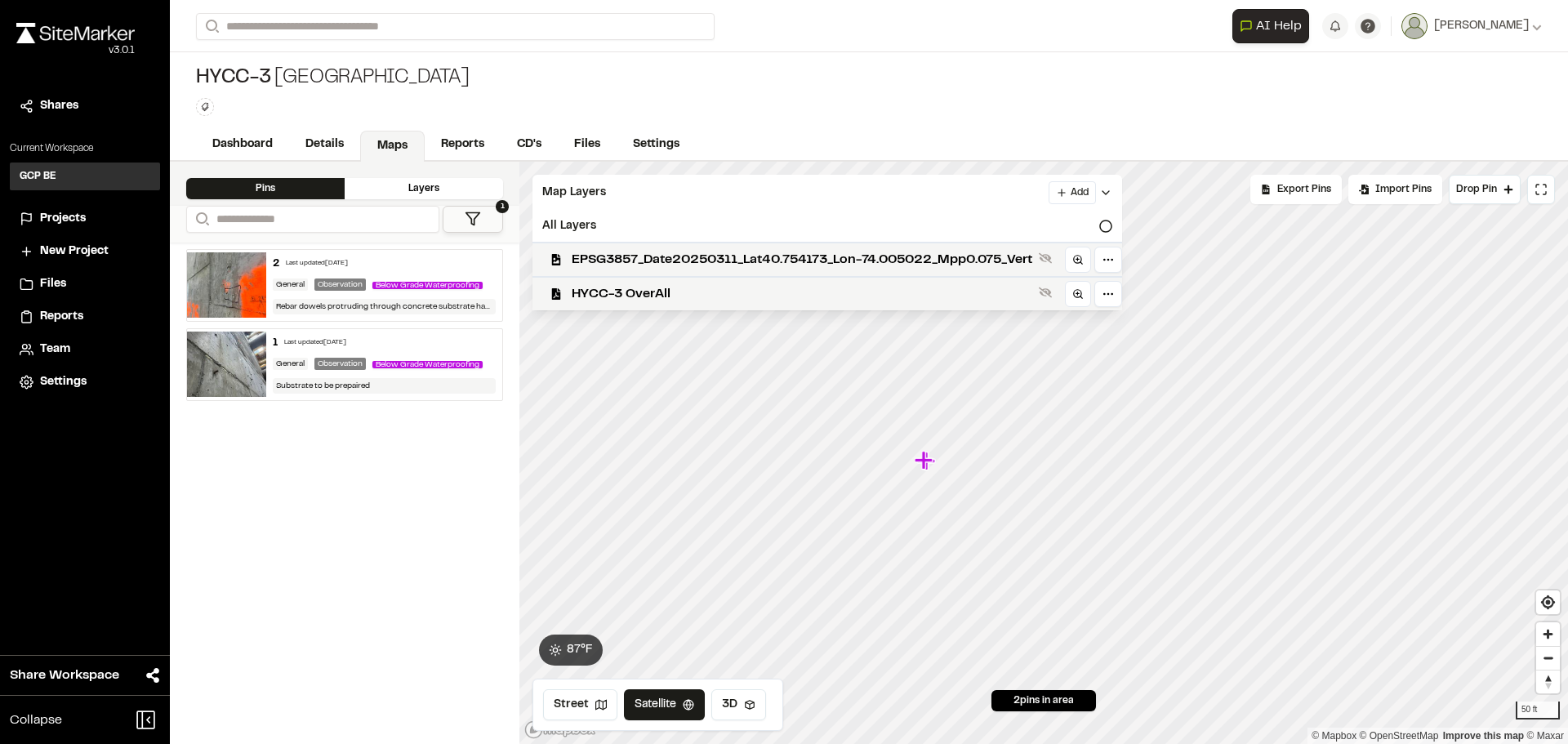
click at [641, 252] on span "EPSG3857_Date20250311_Lat40.754173_Lon-74.005022_Mpp0.075_Vert" at bounding box center [802, 260] width 461 height 20
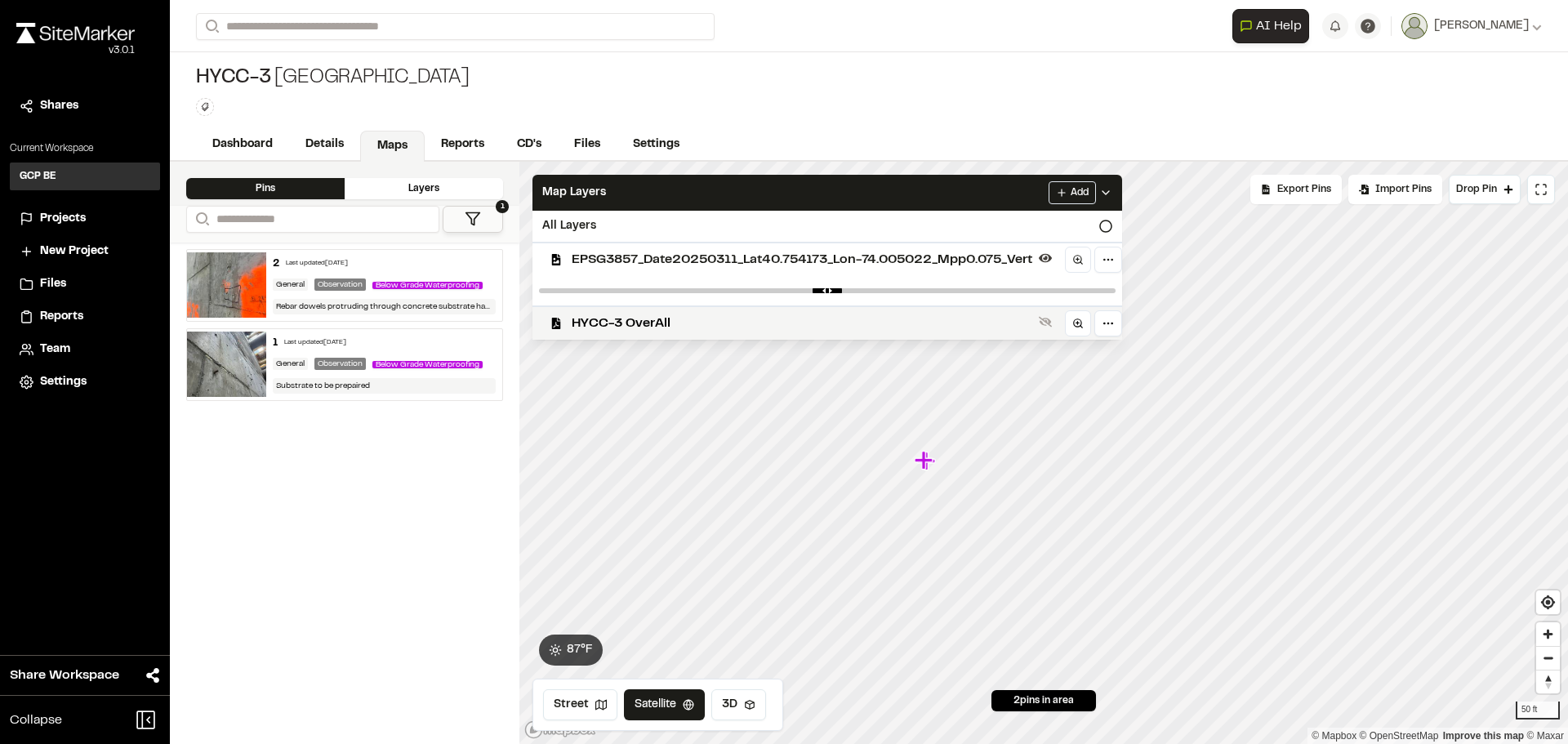
click at [641, 252] on span "EPSG3857_Date20250311_Lat40.754173_Lon-74.005022_Mpp0.075_Vert" at bounding box center [802, 260] width 461 height 20
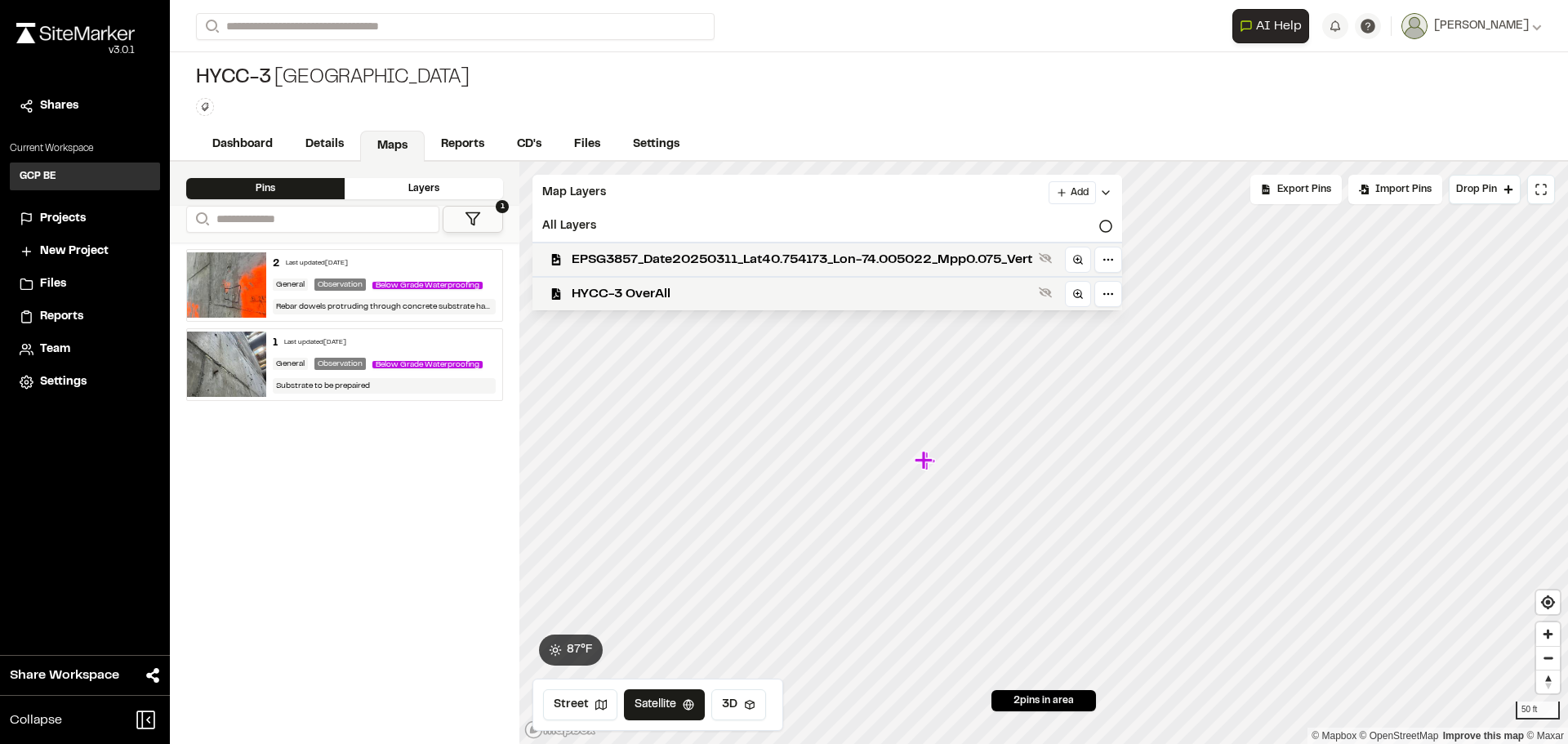
click at [641, 252] on span "EPSG3857_Date20250311_Lat40.754173_Lon-74.005022_Mpp0.075_Vert" at bounding box center [802, 260] width 461 height 20
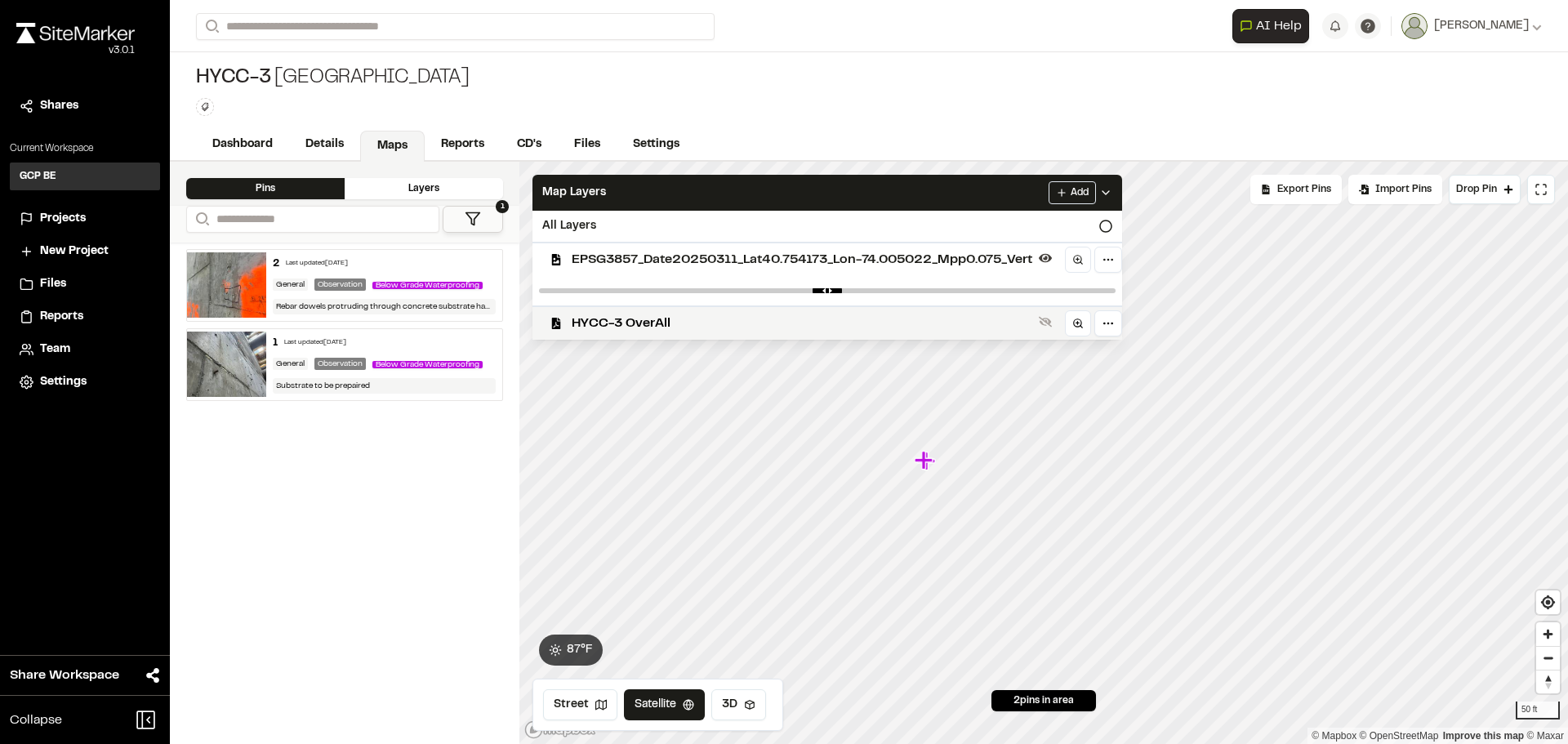
click at [641, 252] on span "EPSG3857_Date20250311_Lat40.754173_Lon-74.005022_Mpp0.075_Vert" at bounding box center [802, 260] width 461 height 20
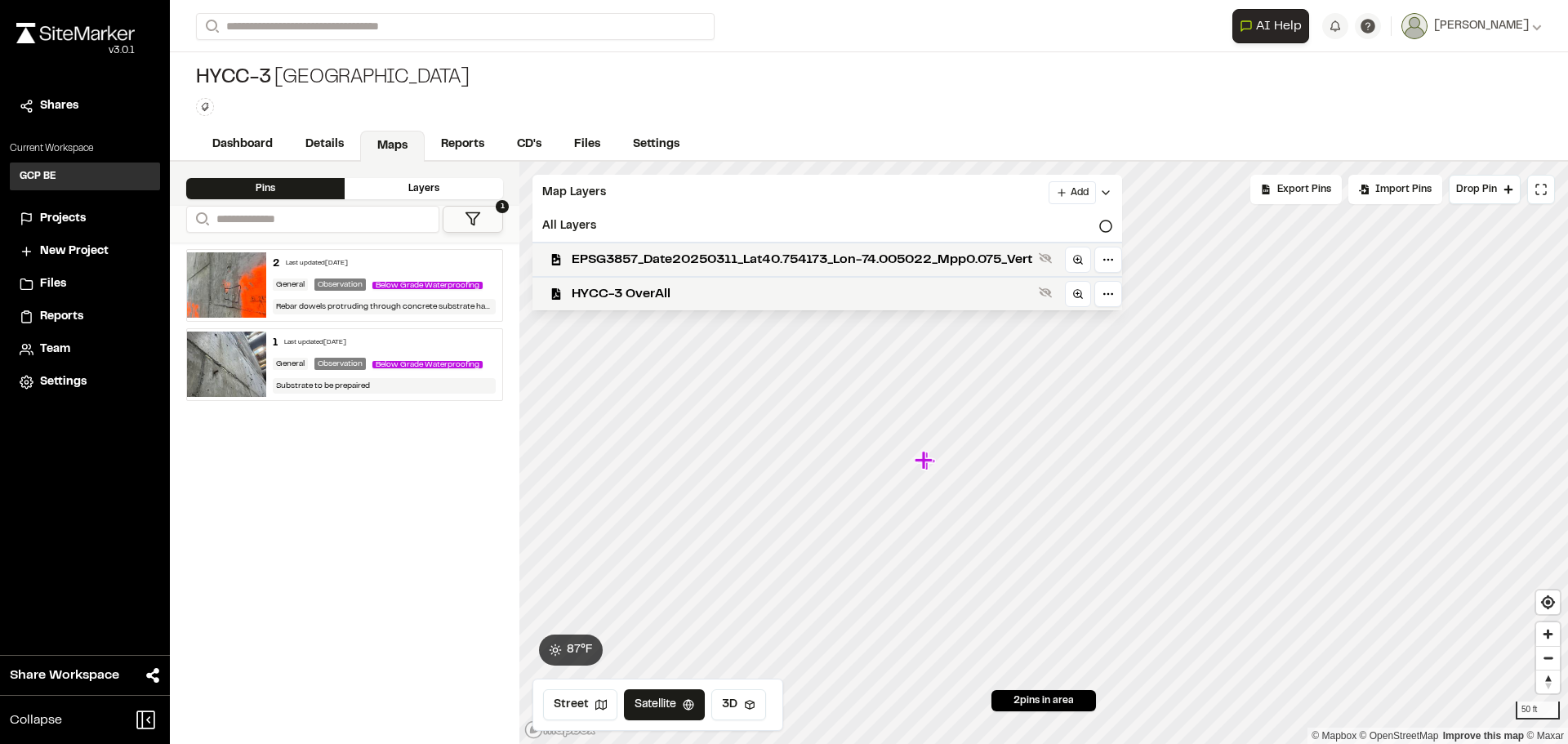
click at [641, 252] on span "EPSG3857_Date20250311_Lat40.754173_Lon-74.005022_Mpp0.075_Vert" at bounding box center [802, 260] width 461 height 20
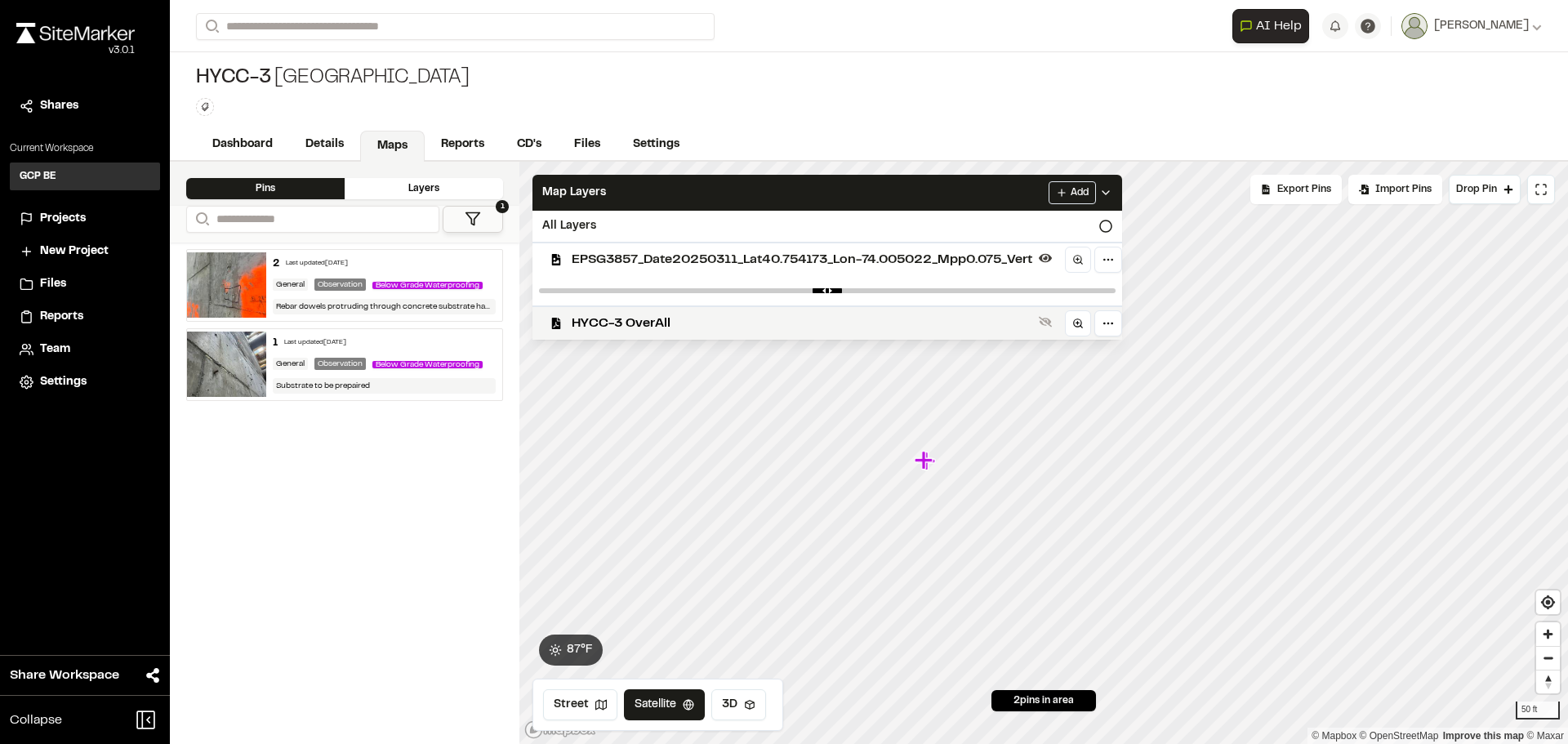
click at [641, 252] on span "EPSG3857_Date20250311_Lat40.754173_Lon-74.005022_Mpp0.075_Vert" at bounding box center [802, 260] width 461 height 20
